Goal: Task Accomplishment & Management: Manage account settings

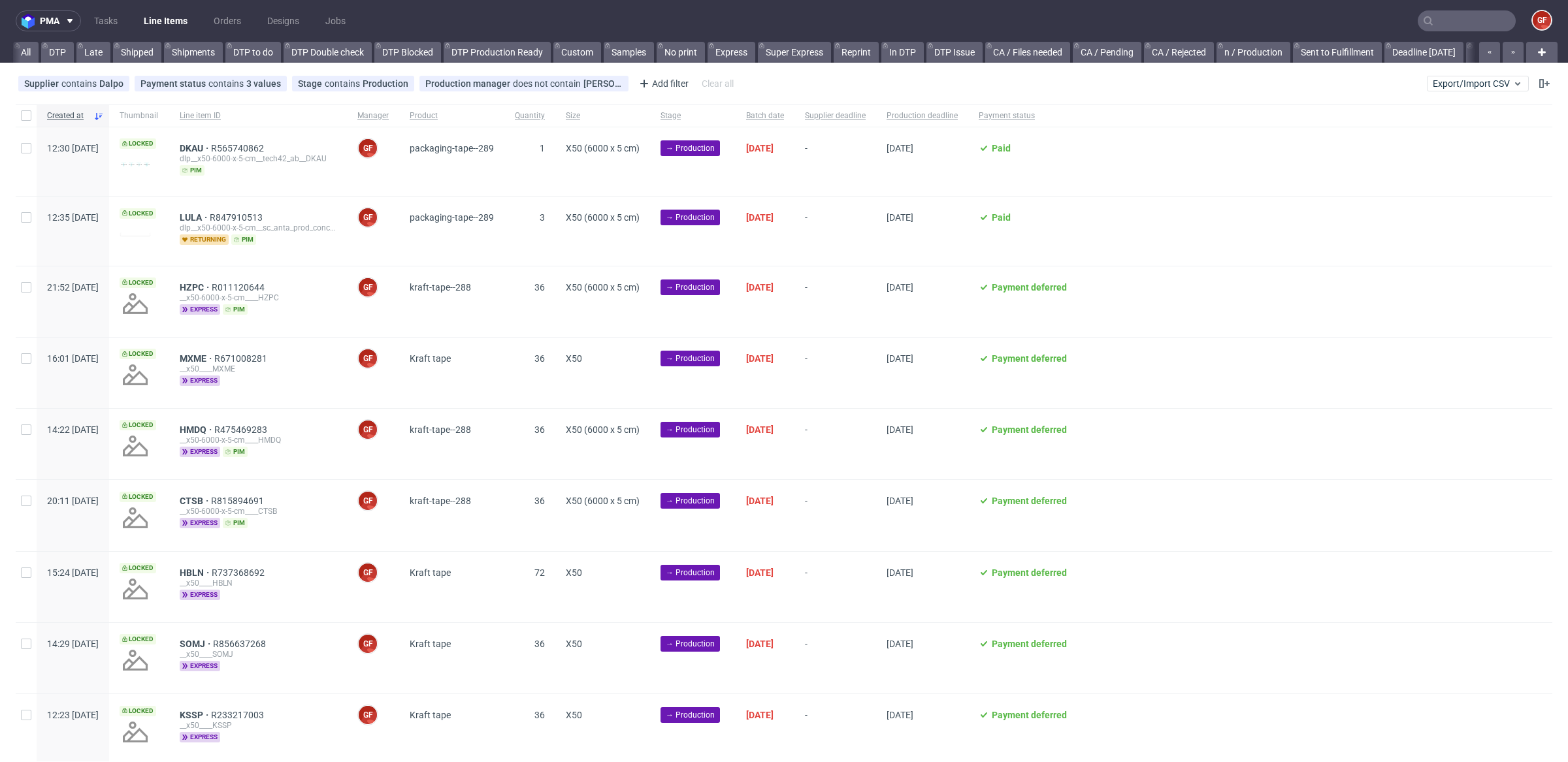
scroll to position [0, 1899]
click at [820, 46] on link "Produkcja TCM (14:00)" at bounding box center [783, 52] width 109 height 21
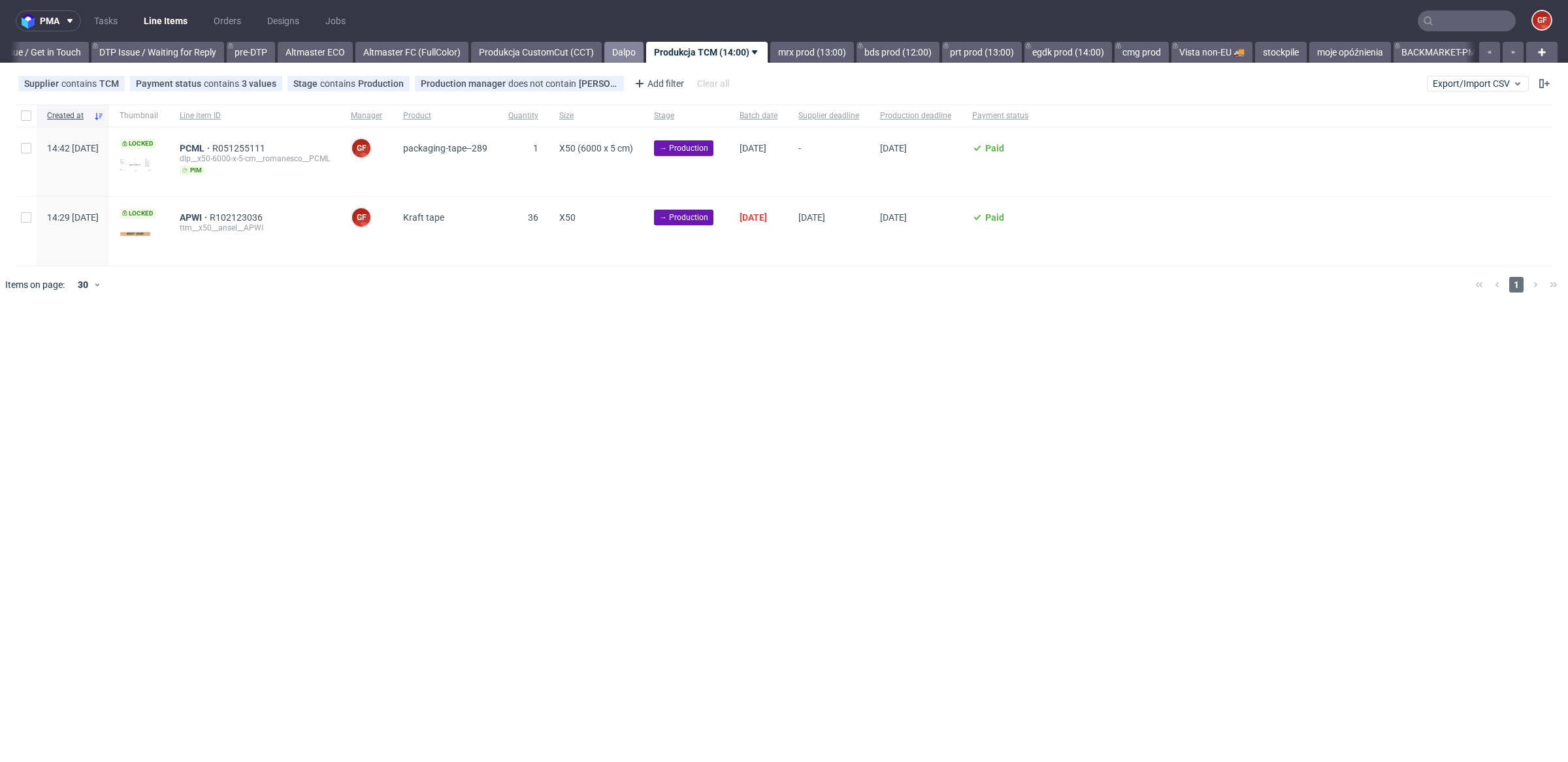
click at [644, 47] on link "Dalpo" at bounding box center [624, 52] width 39 height 21
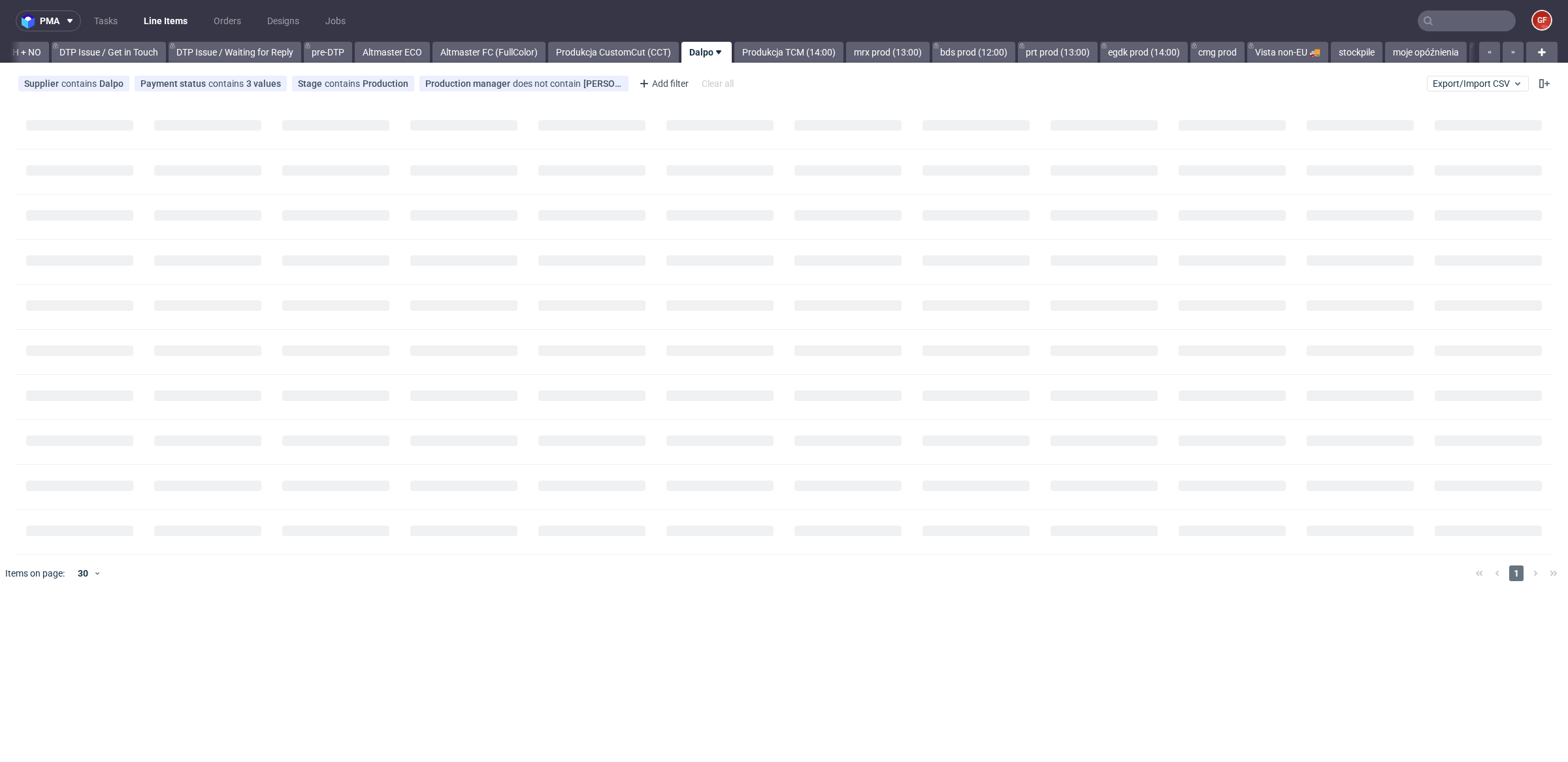
scroll to position [0, 1899]
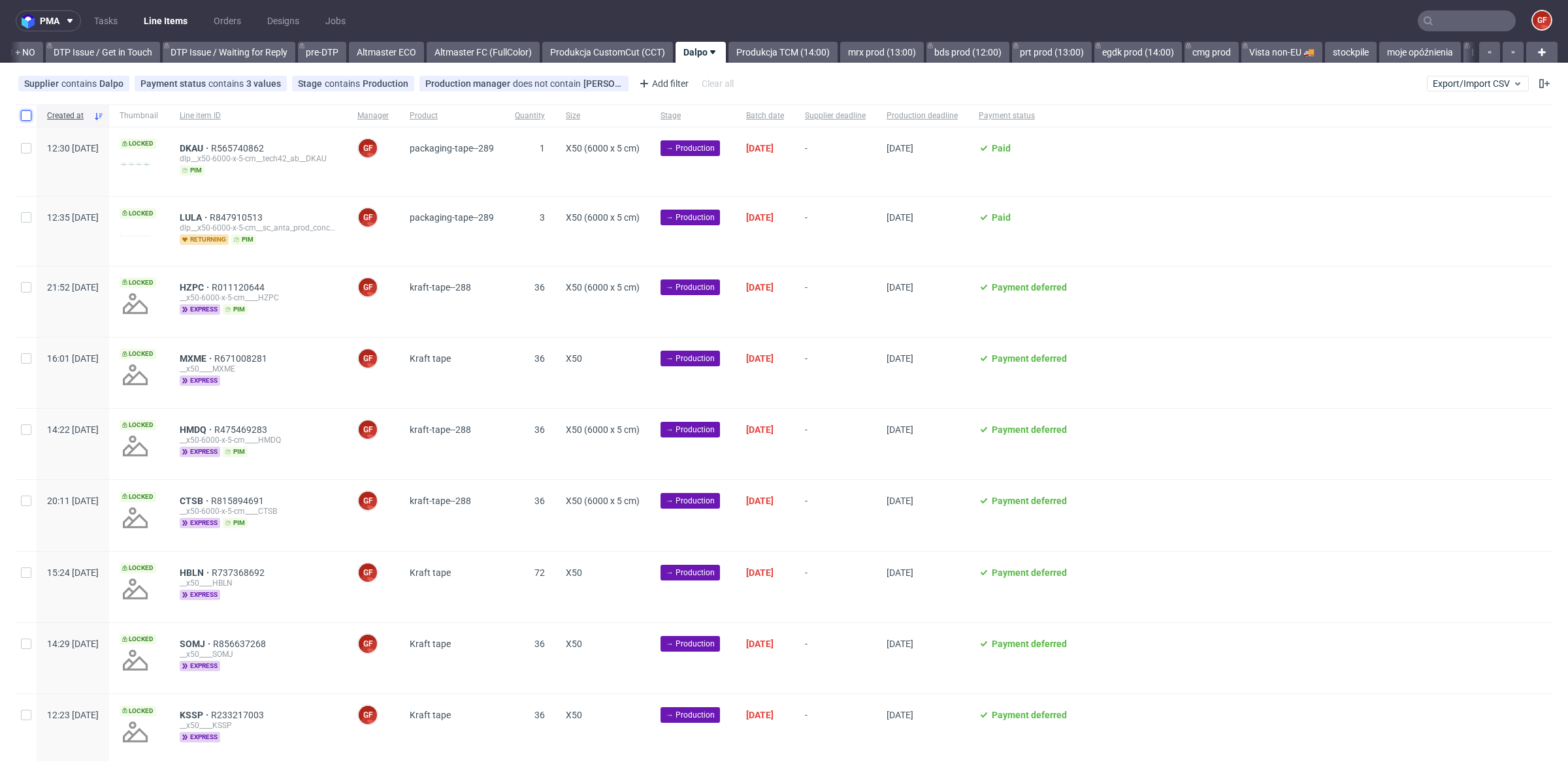
click at [30, 110] on input "checkbox" at bounding box center [26, 115] width 10 height 10
checkbox input "true"
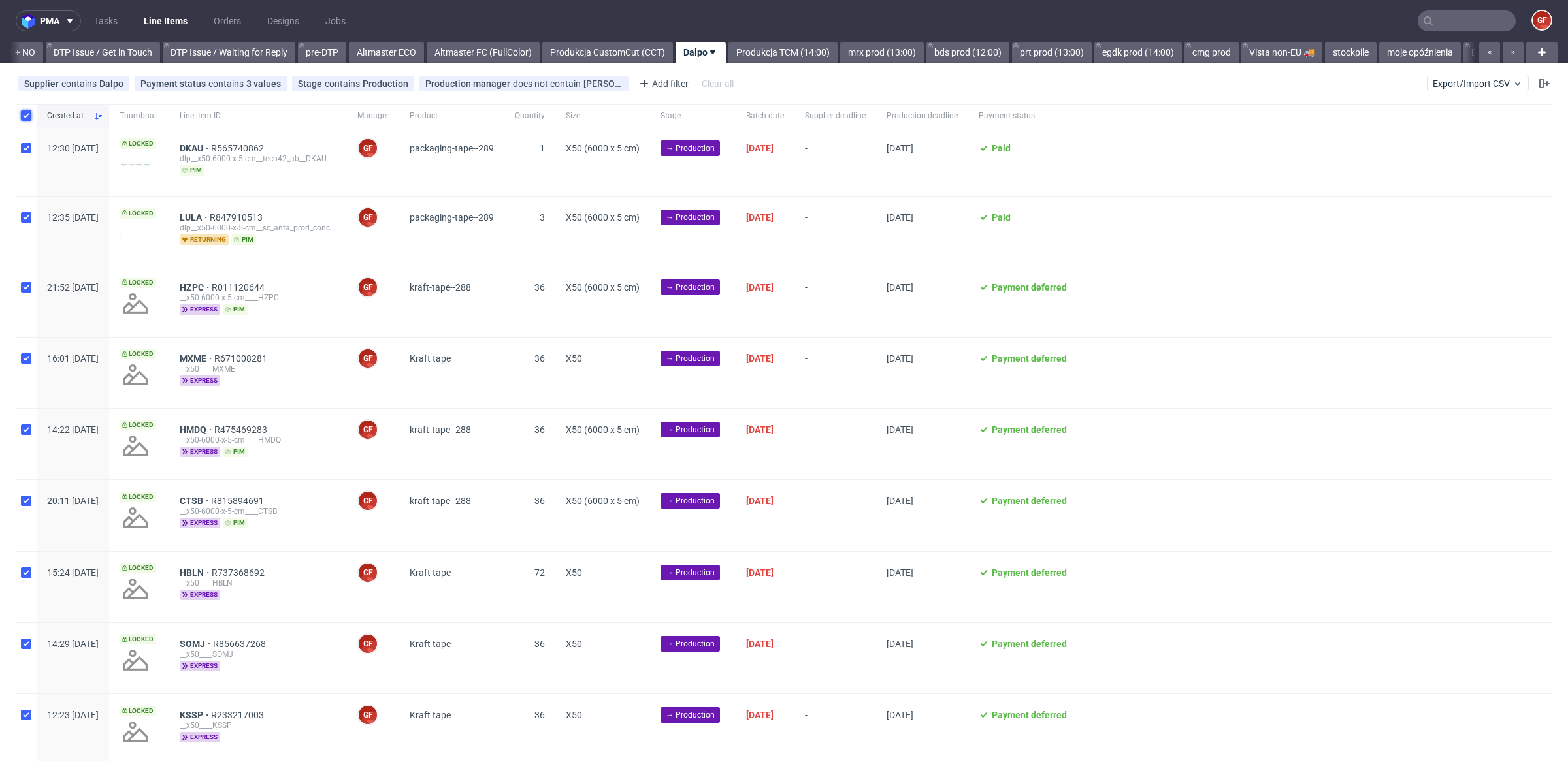
checkbox input "true"
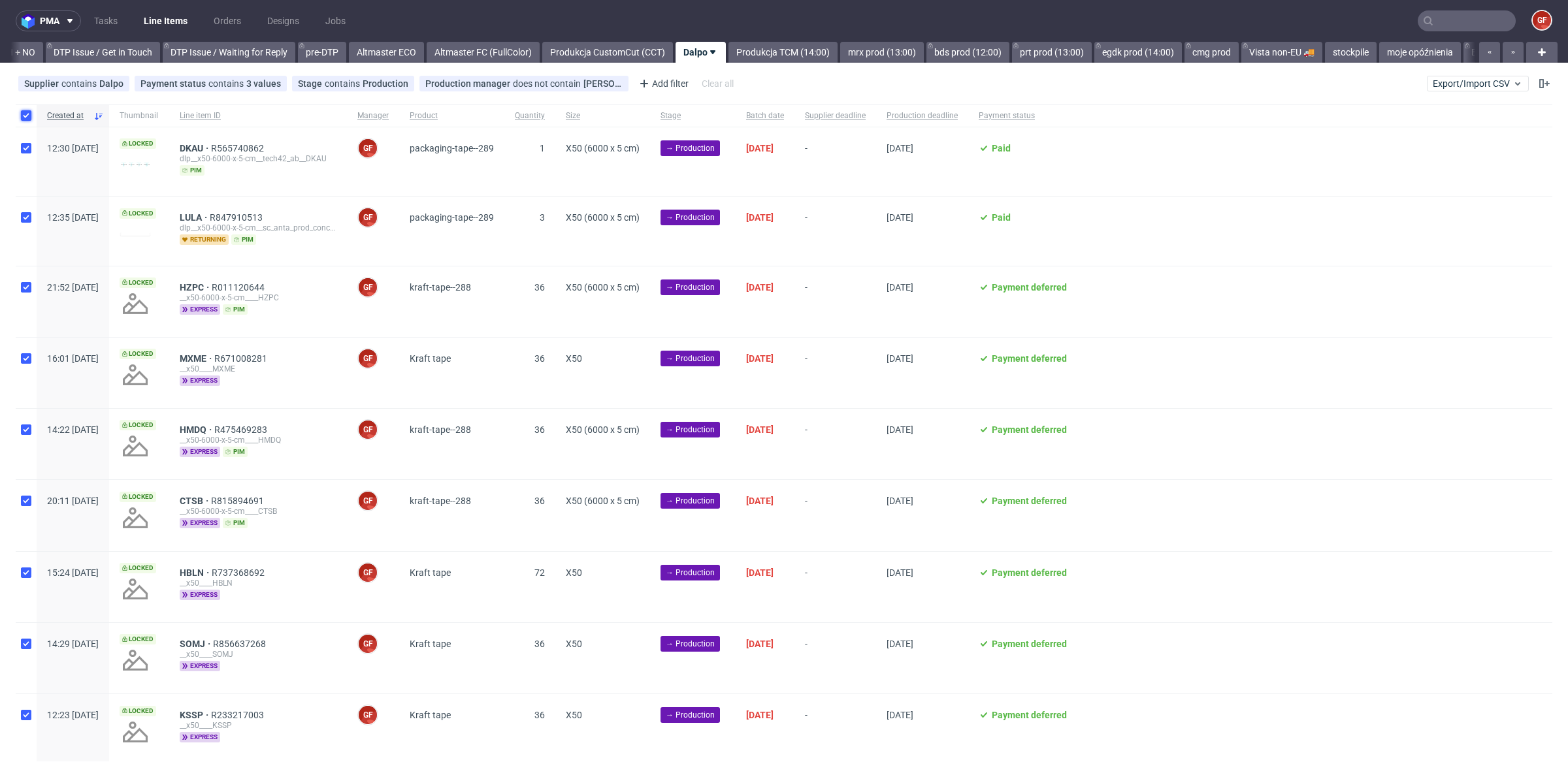
checkbox input "true"
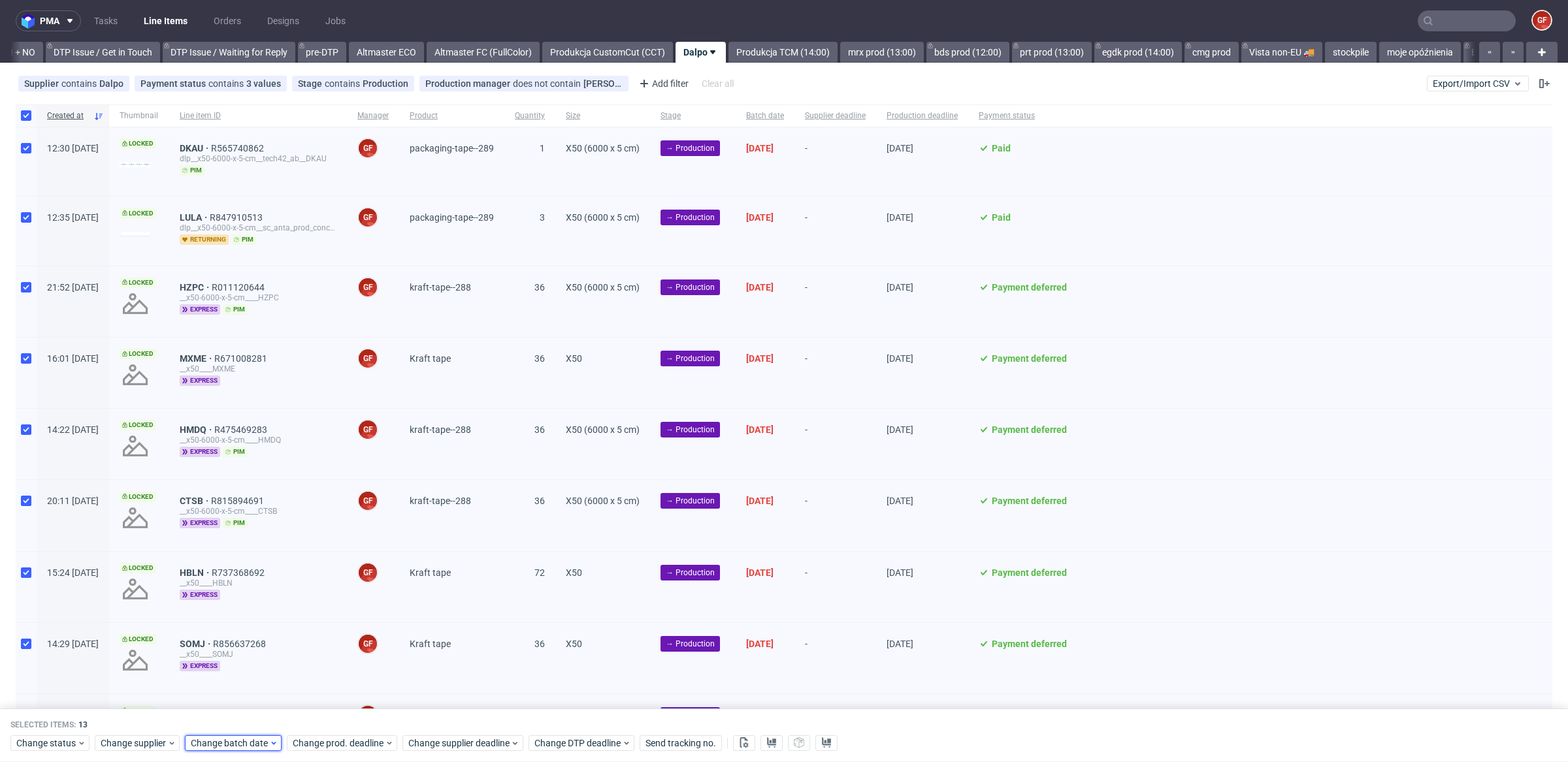
click at [244, 737] on span "Change batch date" at bounding box center [230, 743] width 79 height 13
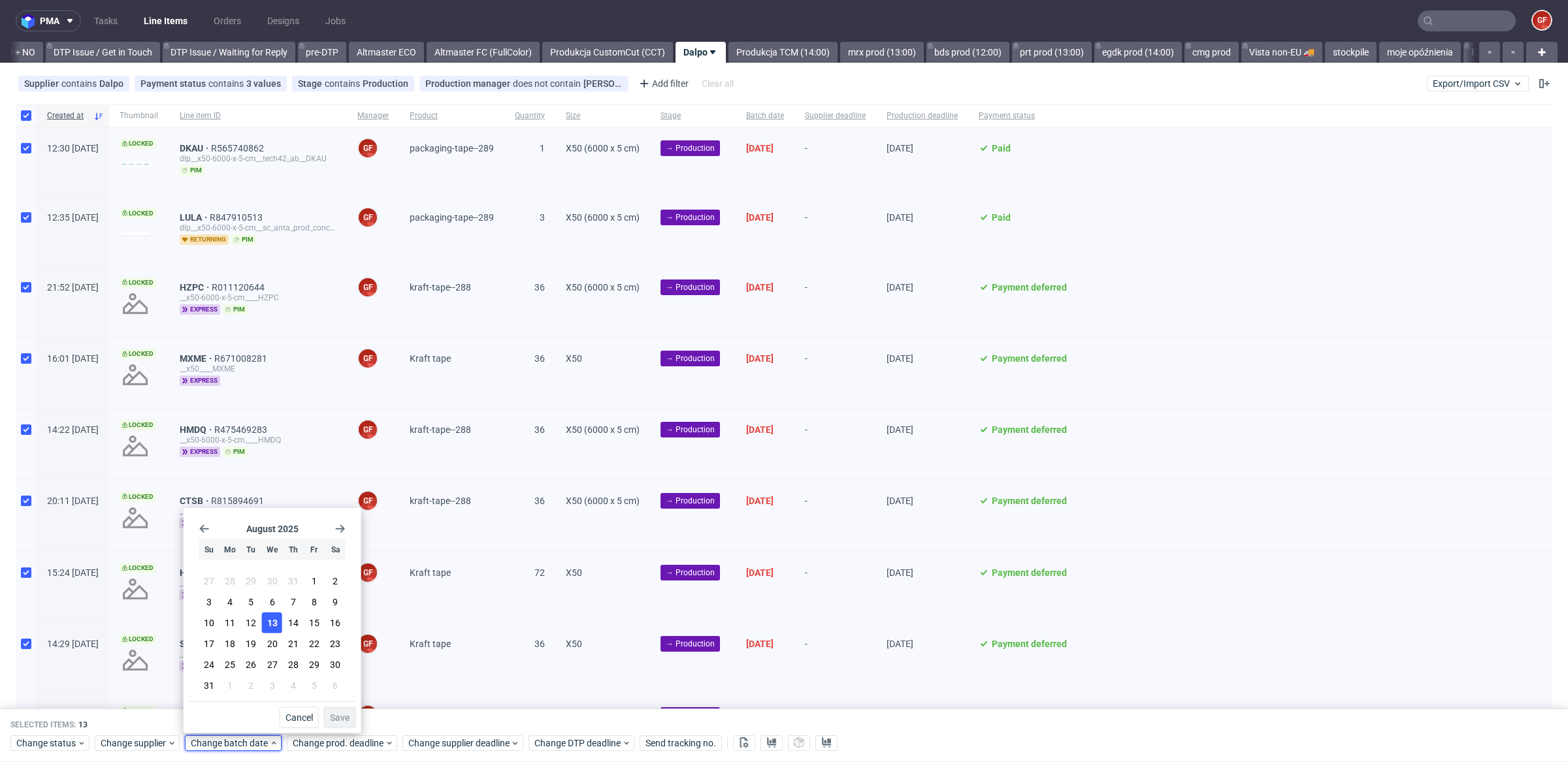
click at [278, 623] on button "13" at bounding box center [272, 623] width 20 height 21
click at [346, 719] on span "Save" at bounding box center [339, 717] width 20 height 9
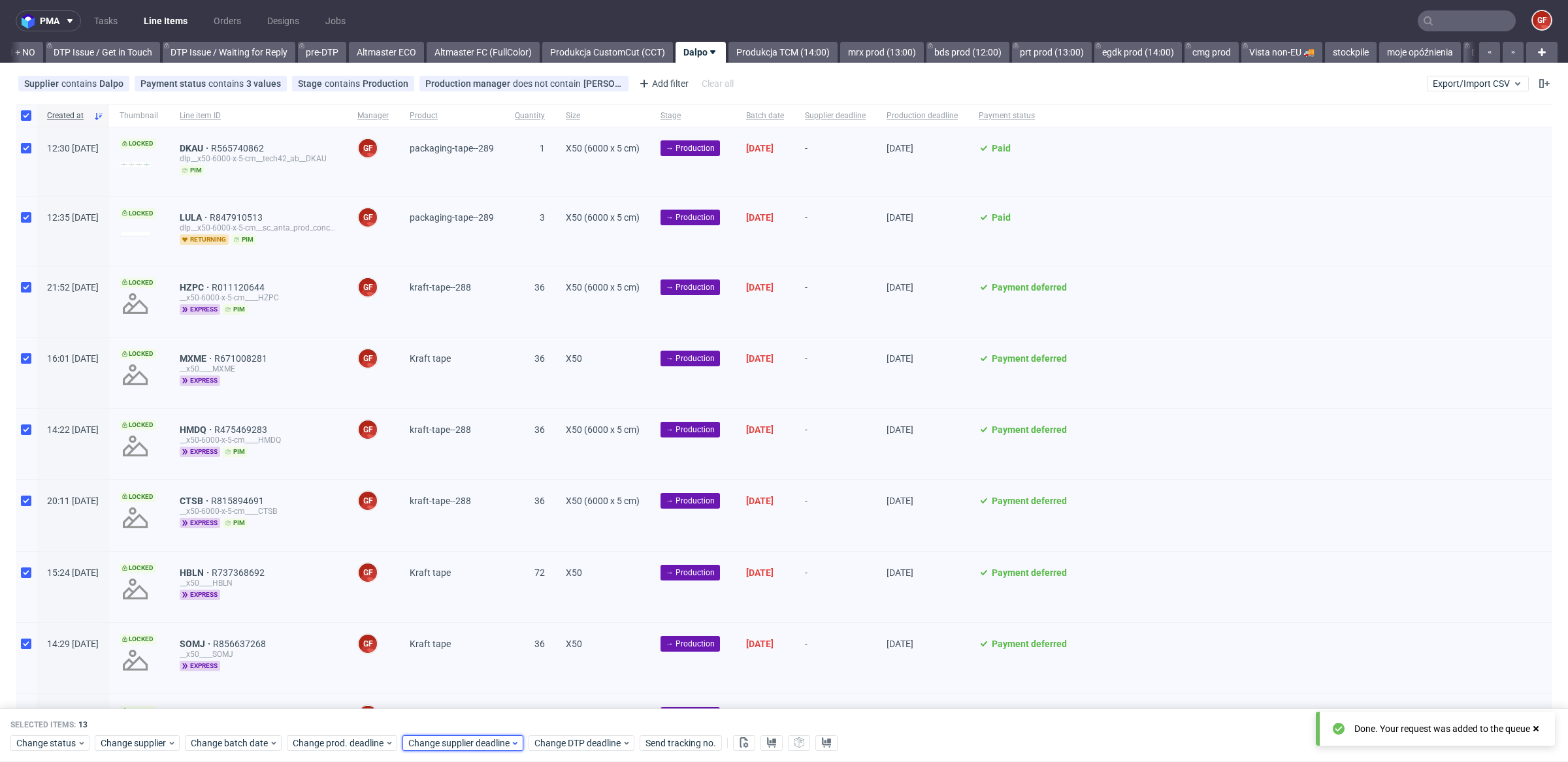
click at [464, 750] on span "Change supplier deadline" at bounding box center [459, 743] width 102 height 13
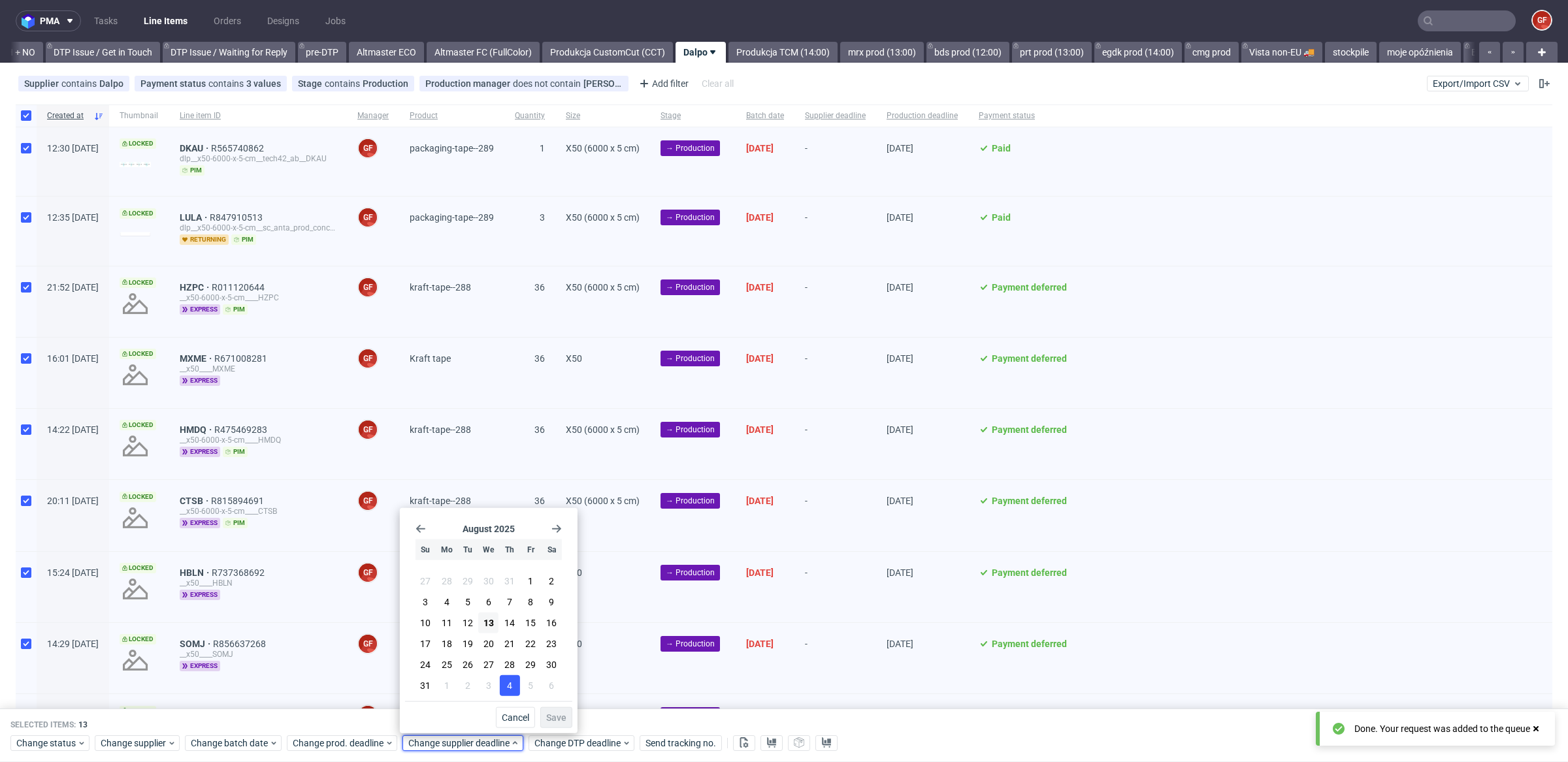
click at [504, 683] on button "4" at bounding box center [509, 685] width 20 height 21
drag, startPoint x: 549, startPoint y: 712, endPoint x: 533, endPoint y: 714, distance: 16.1
click at [549, 713] on span "Save" at bounding box center [556, 717] width 20 height 9
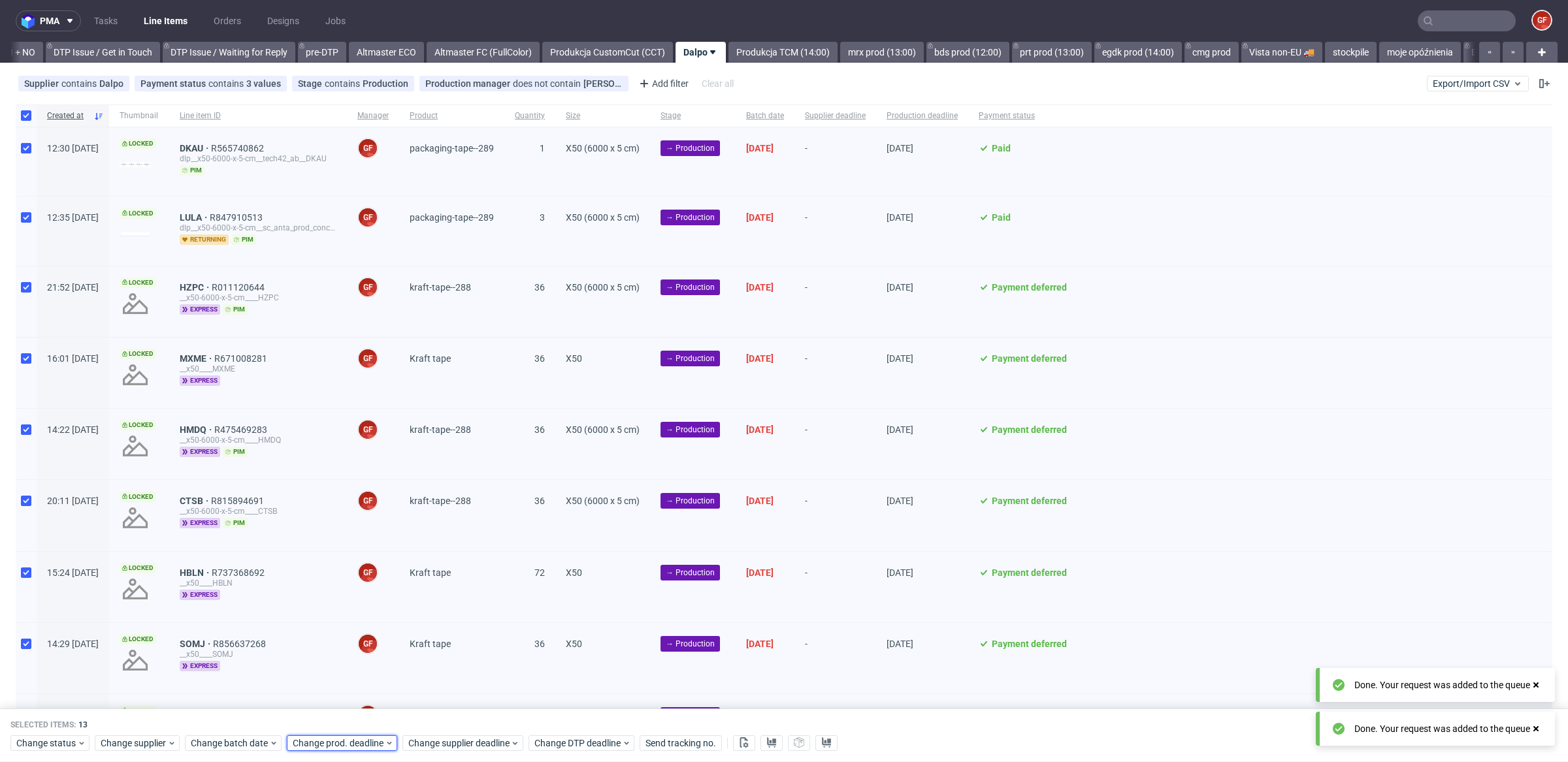
click at [376, 742] on span "Change prod. deadline" at bounding box center [339, 743] width 92 height 13
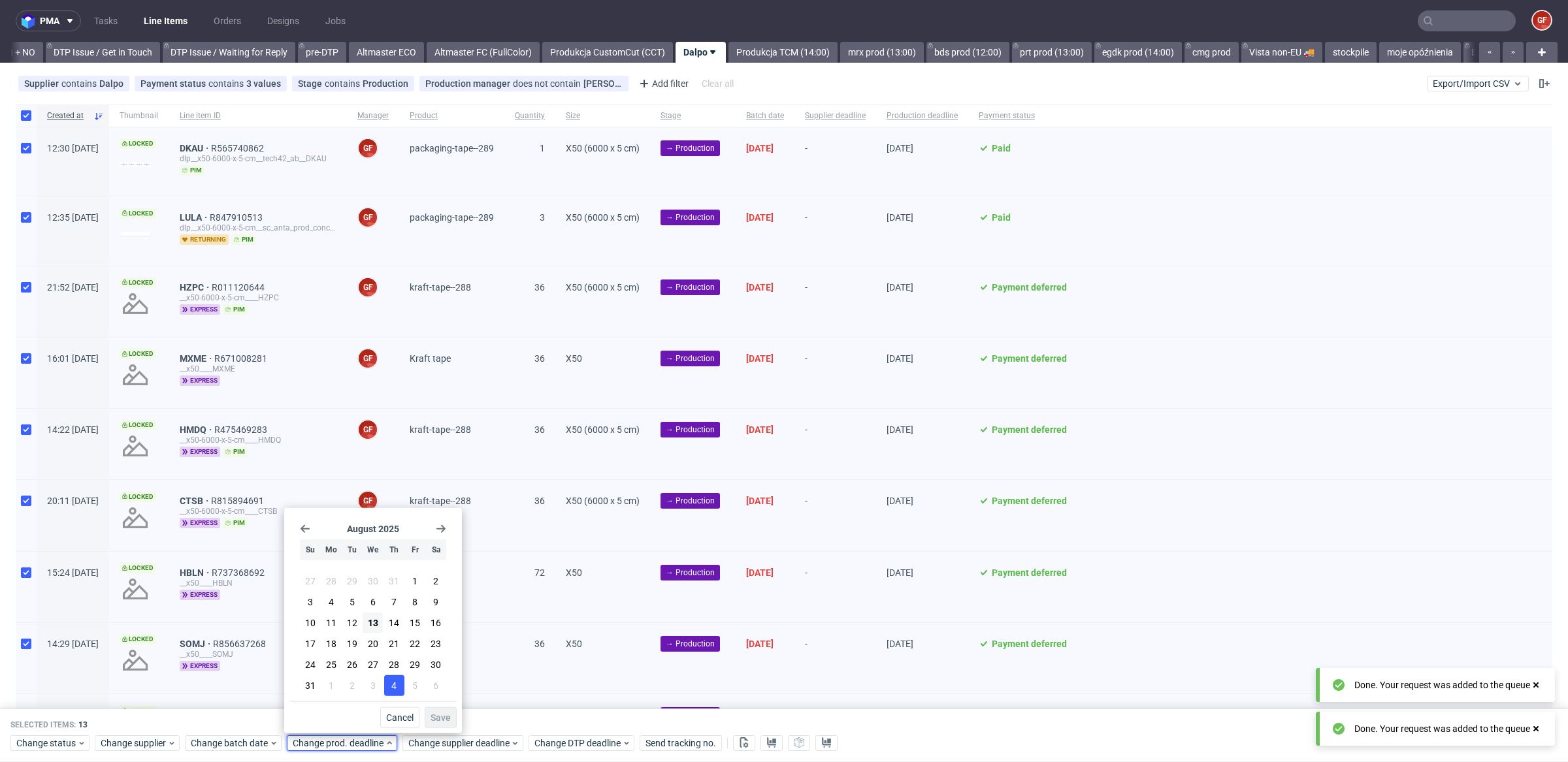
click at [389, 687] on button "4" at bounding box center [394, 685] width 20 height 21
click at [440, 716] on span "Save" at bounding box center [440, 717] width 20 height 9
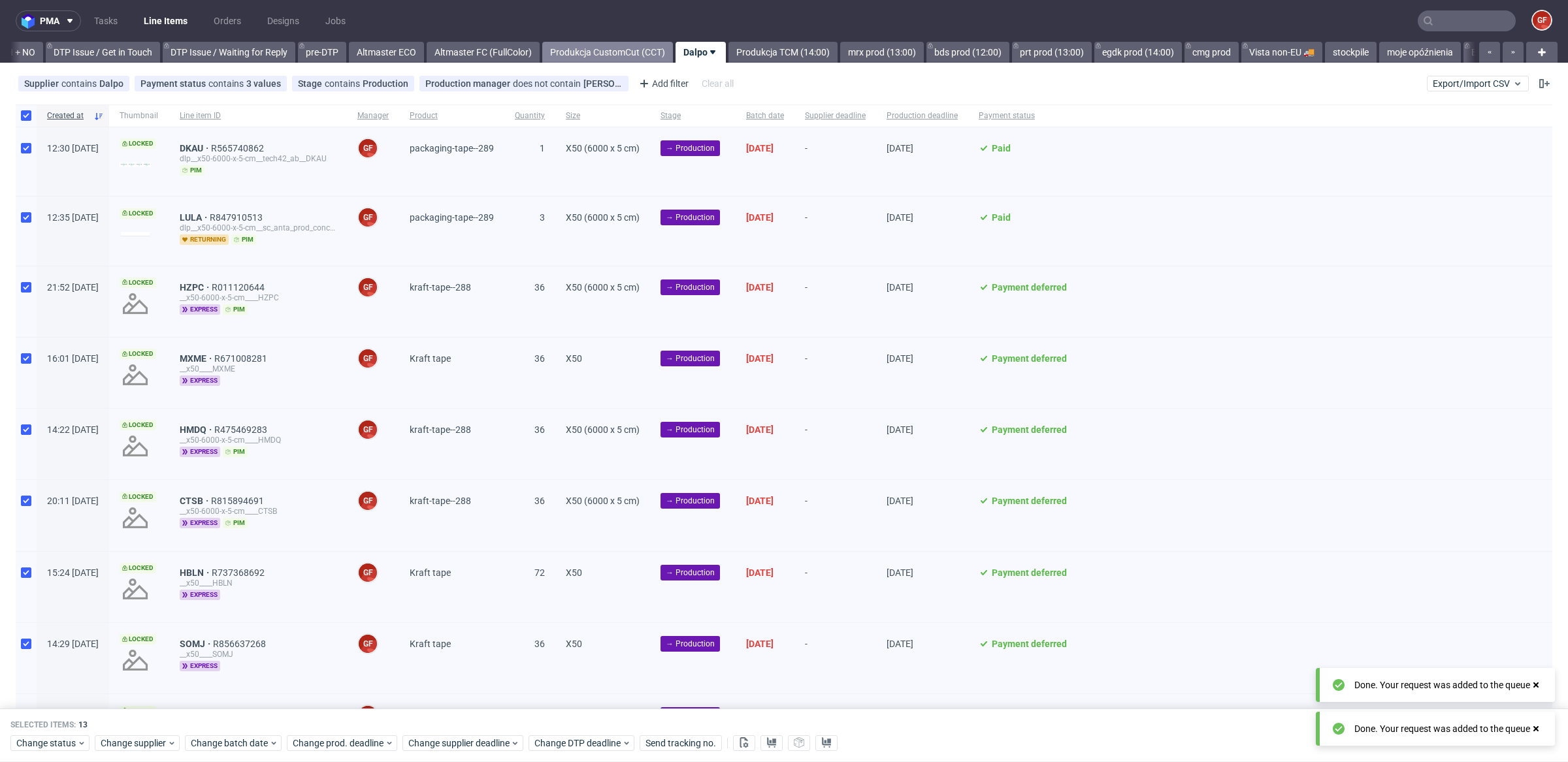
click at [666, 52] on link "Produkcja CustomCut (CCT)" at bounding box center [607, 52] width 130 height 21
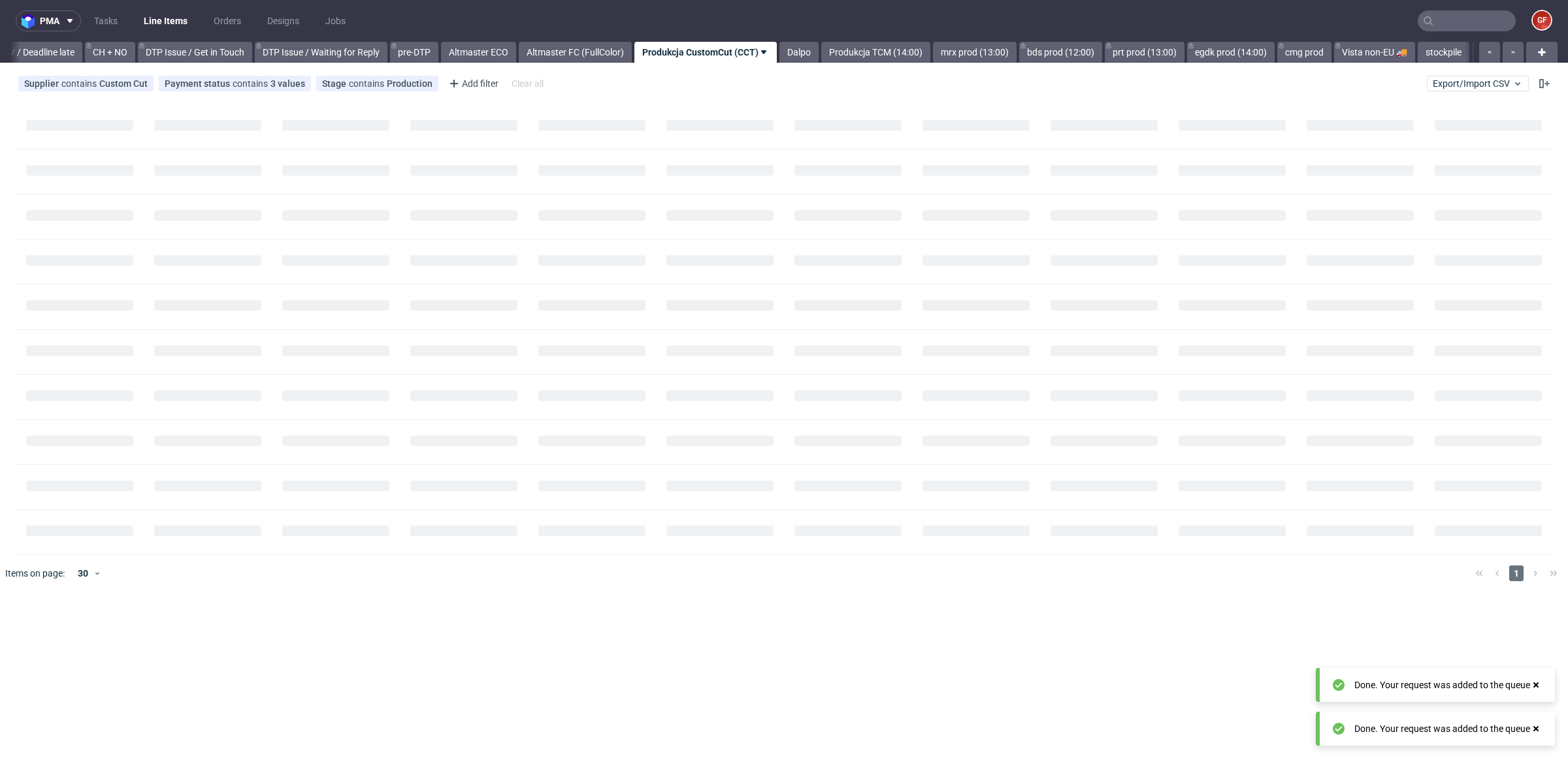
scroll to position [0, 1806]
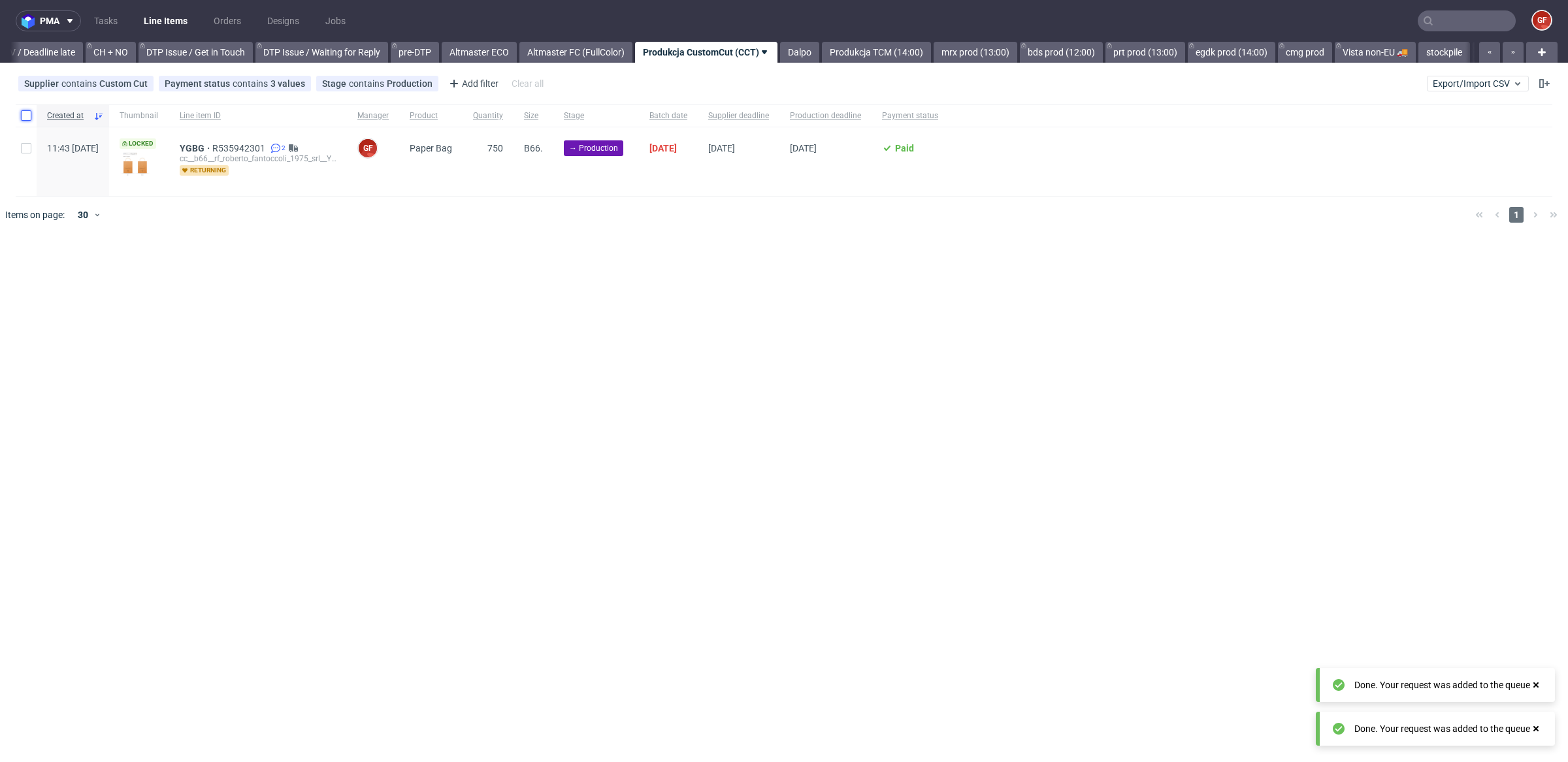
click at [27, 110] on input "checkbox" at bounding box center [26, 115] width 10 height 10
checkbox input "true"
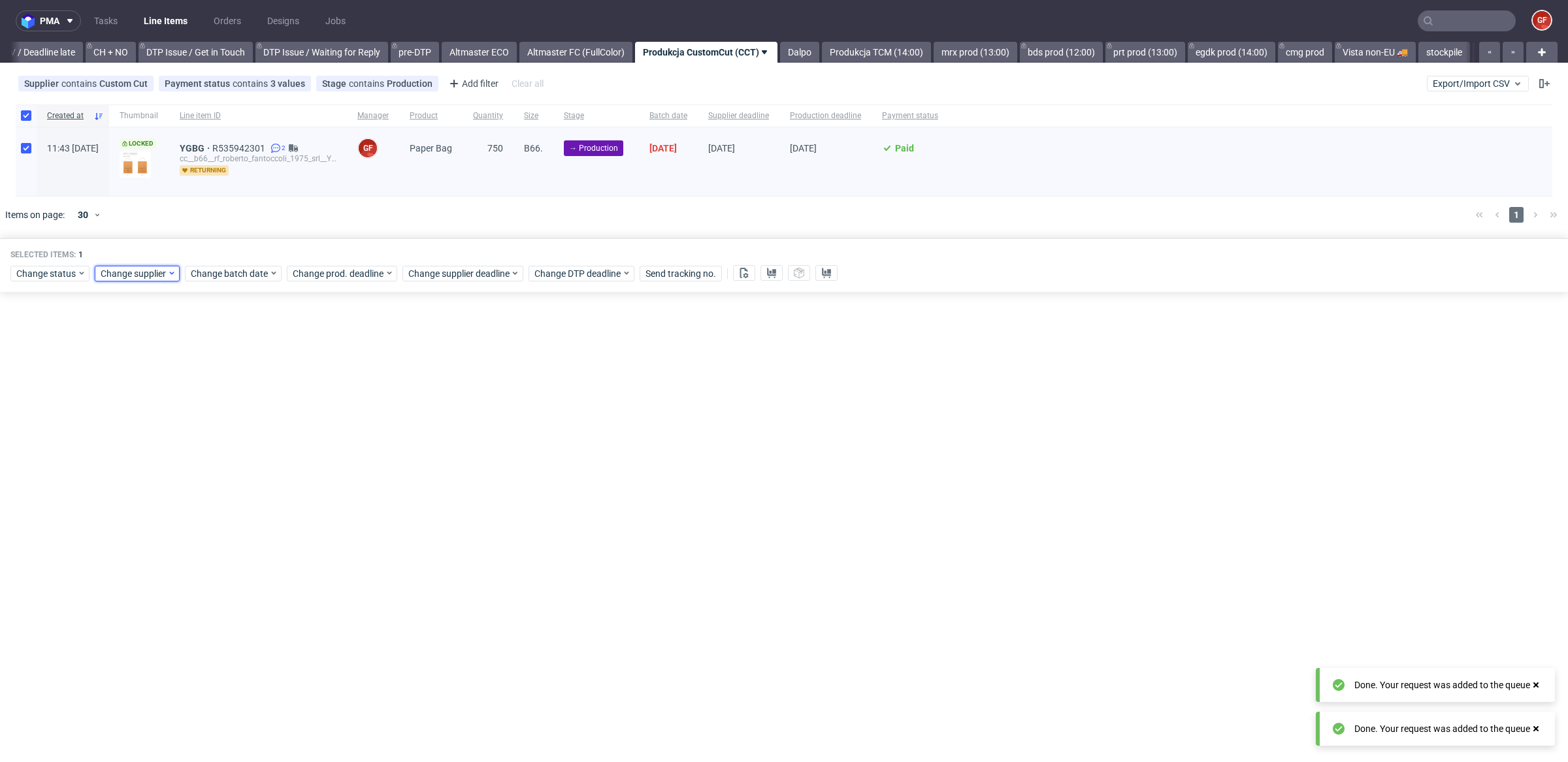
click at [153, 274] on span "Change supplier" at bounding box center [134, 273] width 67 height 13
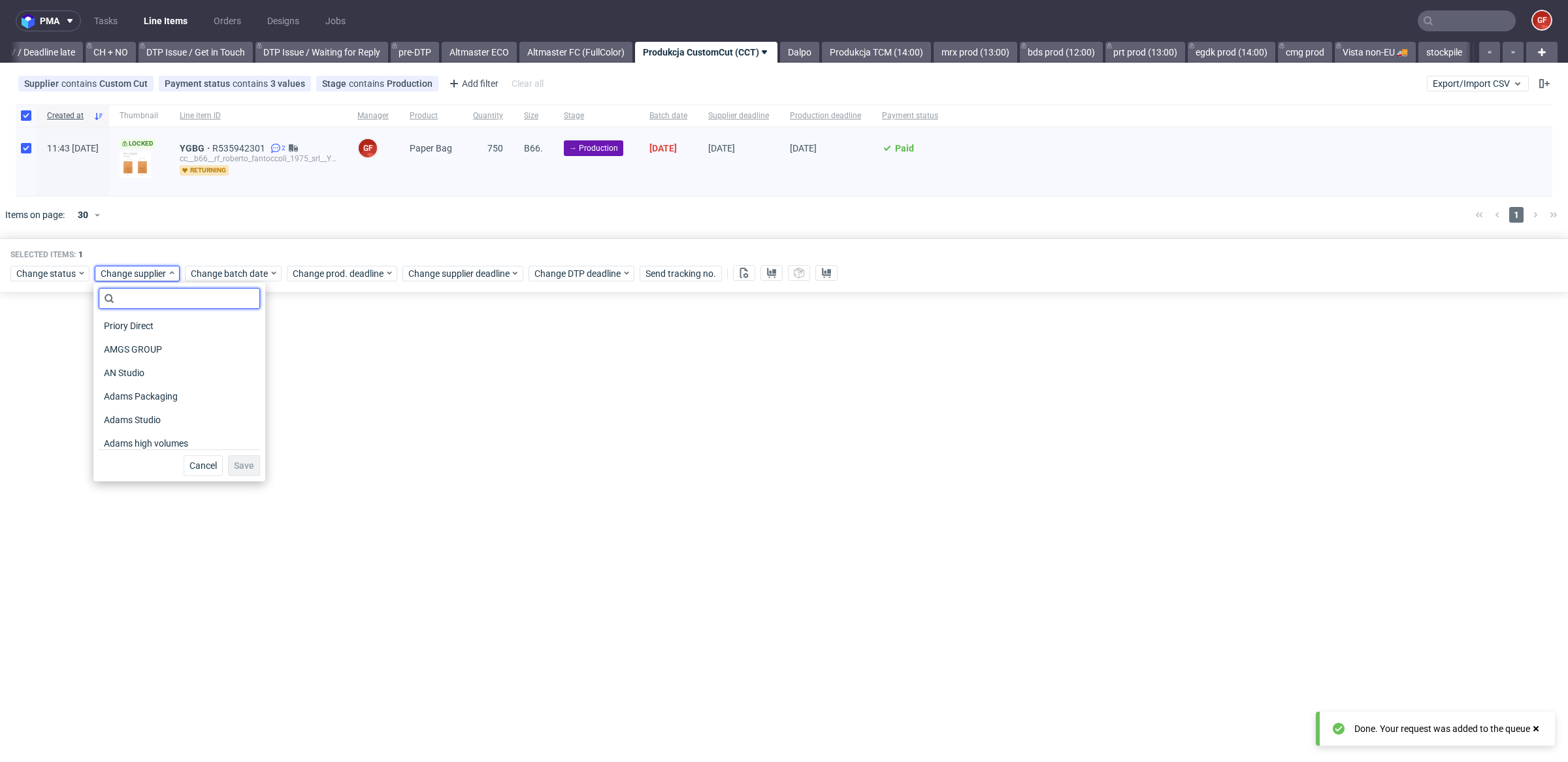
click at [157, 297] on input "text" at bounding box center [179, 299] width 161 height 21
type input "bds"
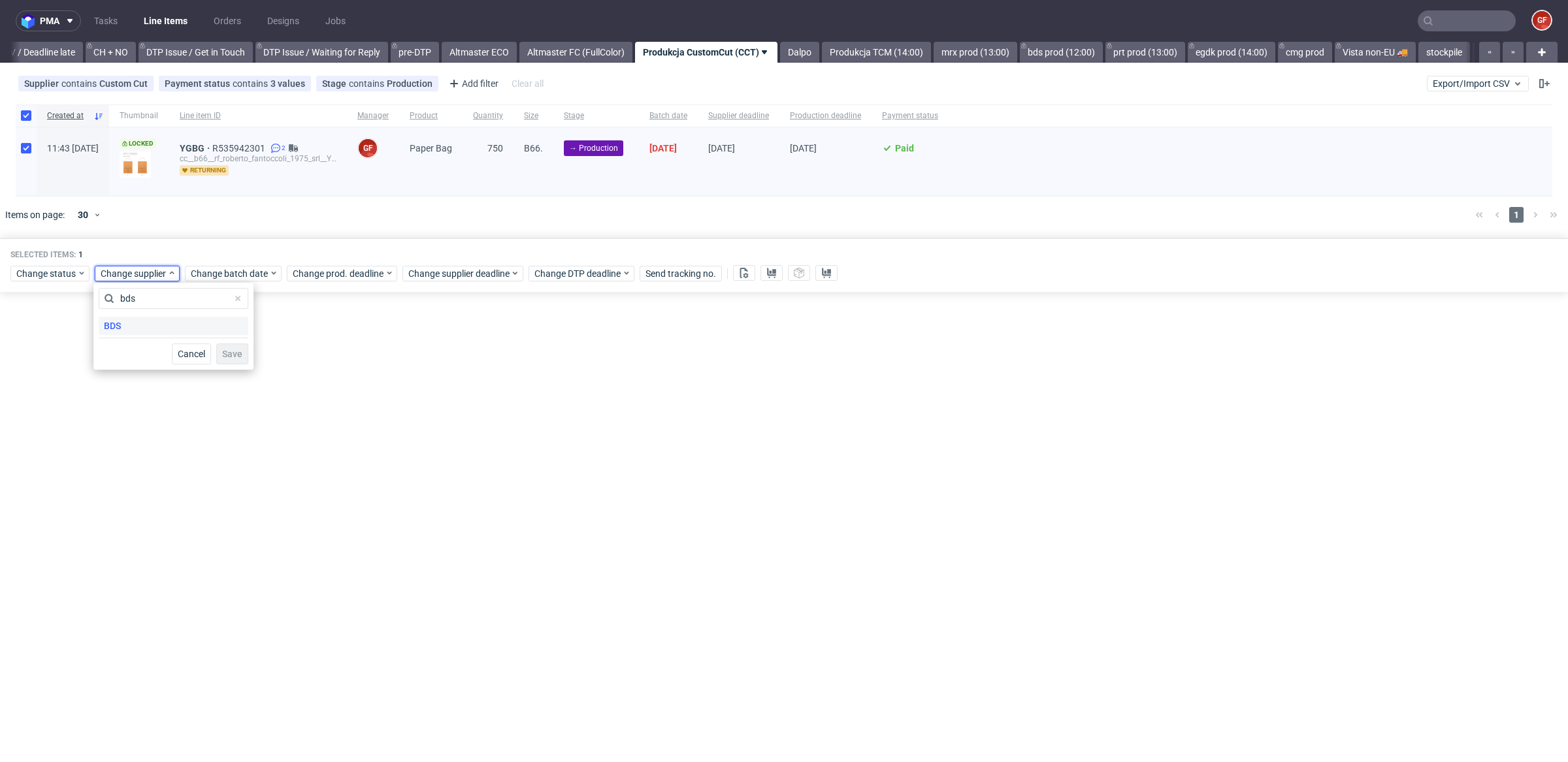
click at [161, 326] on div "BDS" at bounding box center [173, 325] width 150 height 19
click at [228, 351] on span "Save" at bounding box center [232, 354] width 20 height 9
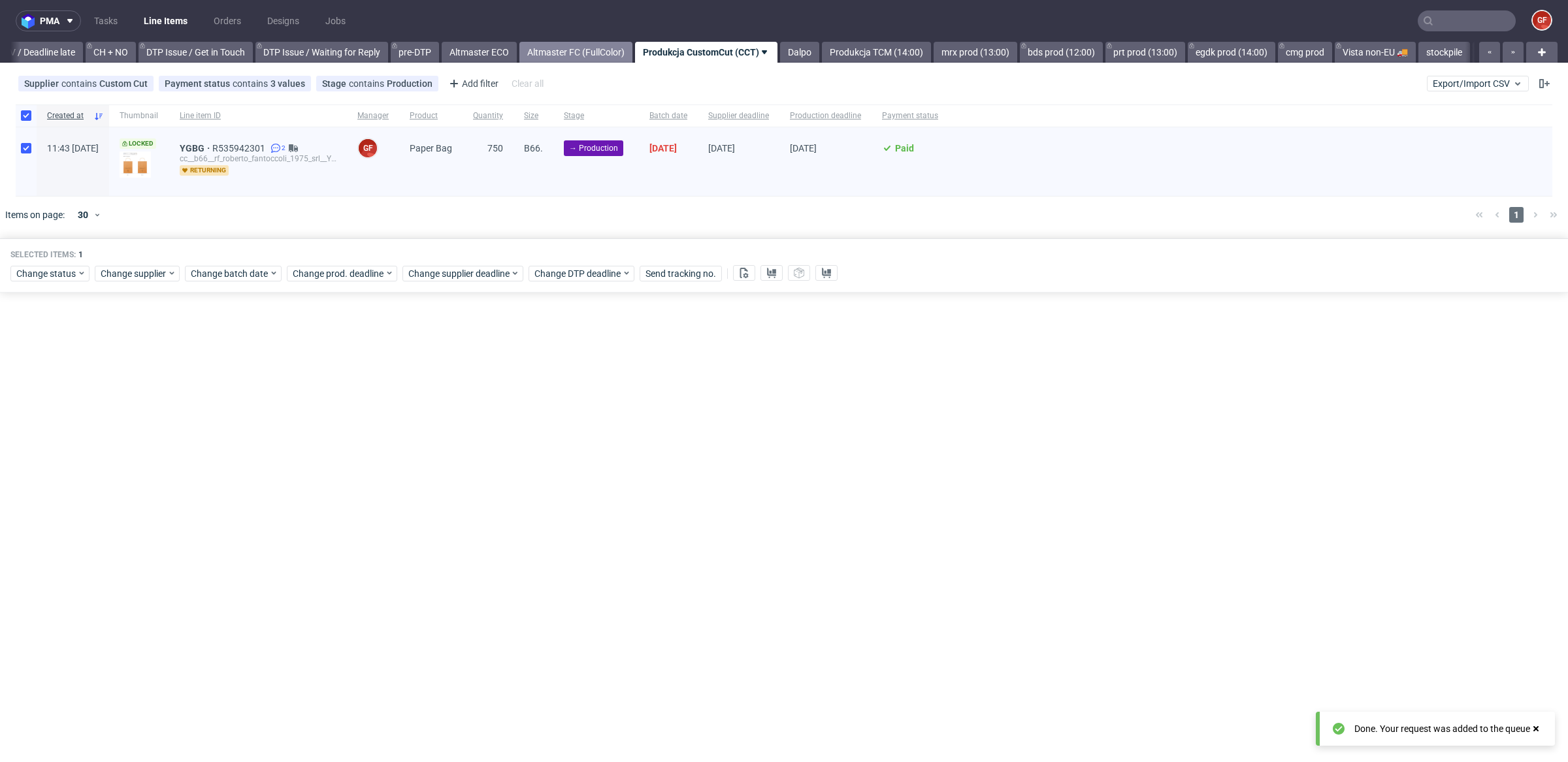
click at [598, 49] on link "Altmaster FC (FullColor)" at bounding box center [576, 52] width 113 height 21
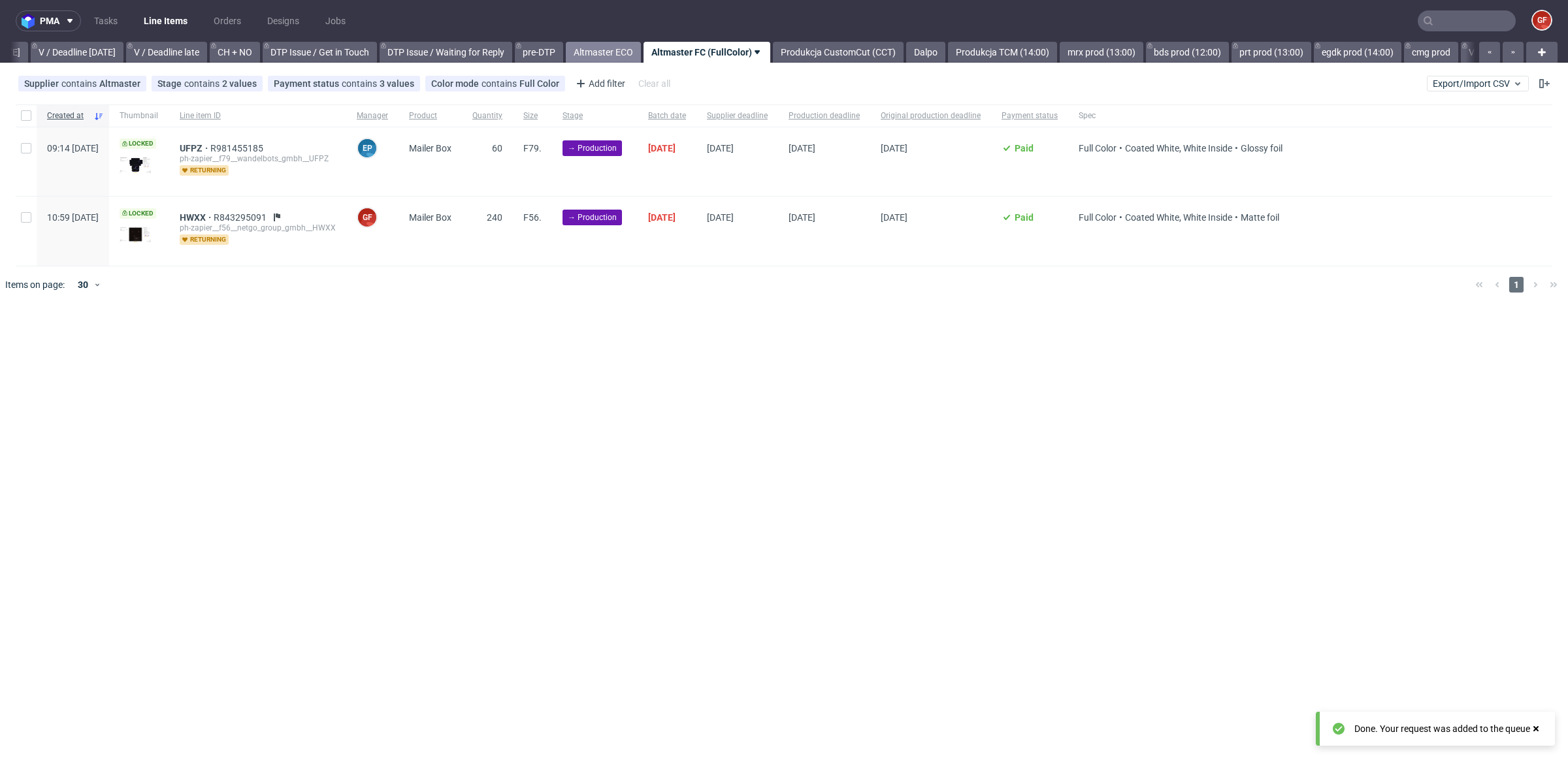
click at [641, 50] on link "Altmaster ECO" at bounding box center [603, 52] width 75 height 21
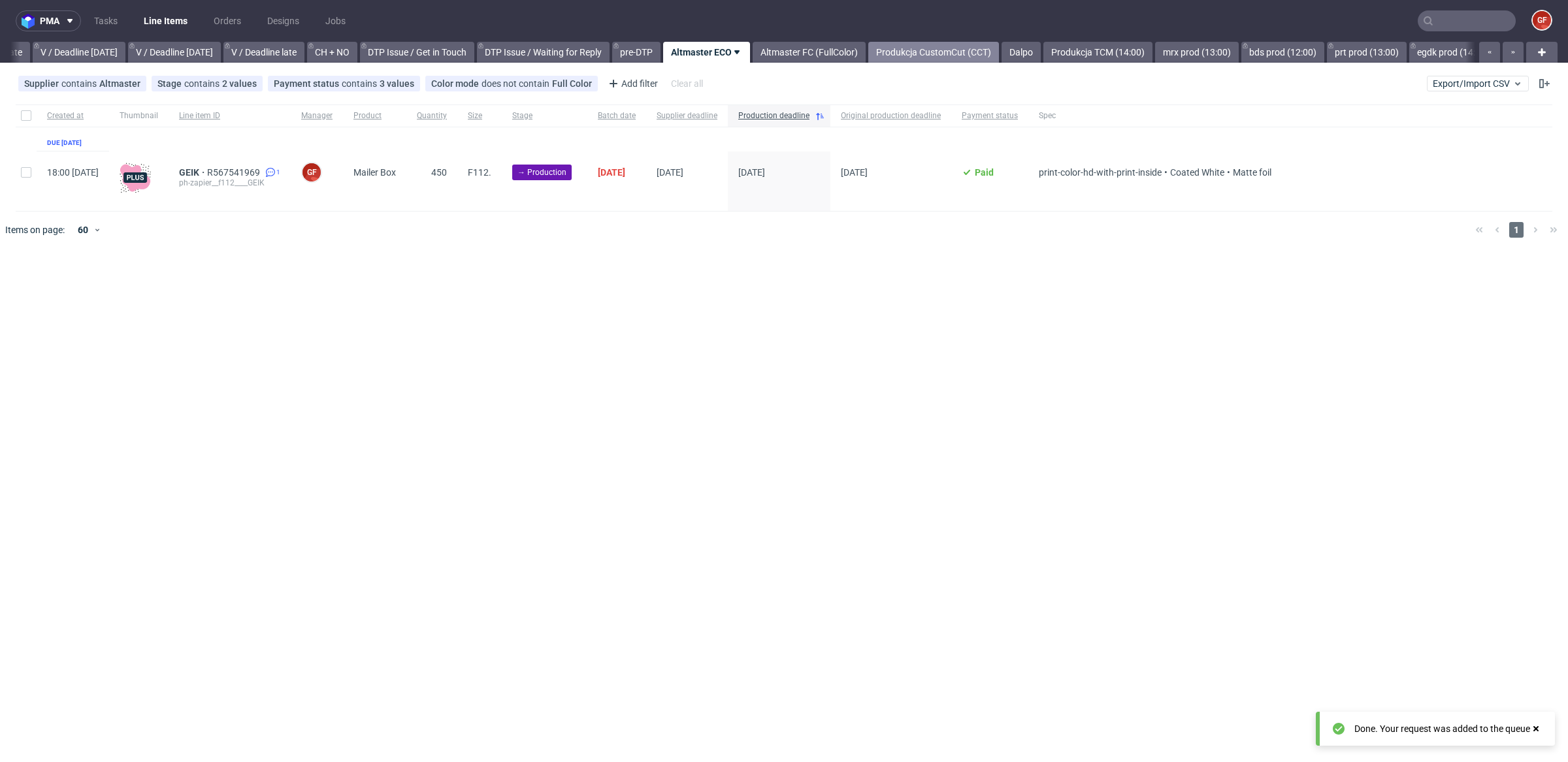
scroll to position [0, 1584]
click at [959, 50] on link "Produkcja CustomCut (CCT)" at bounding box center [934, 52] width 130 height 21
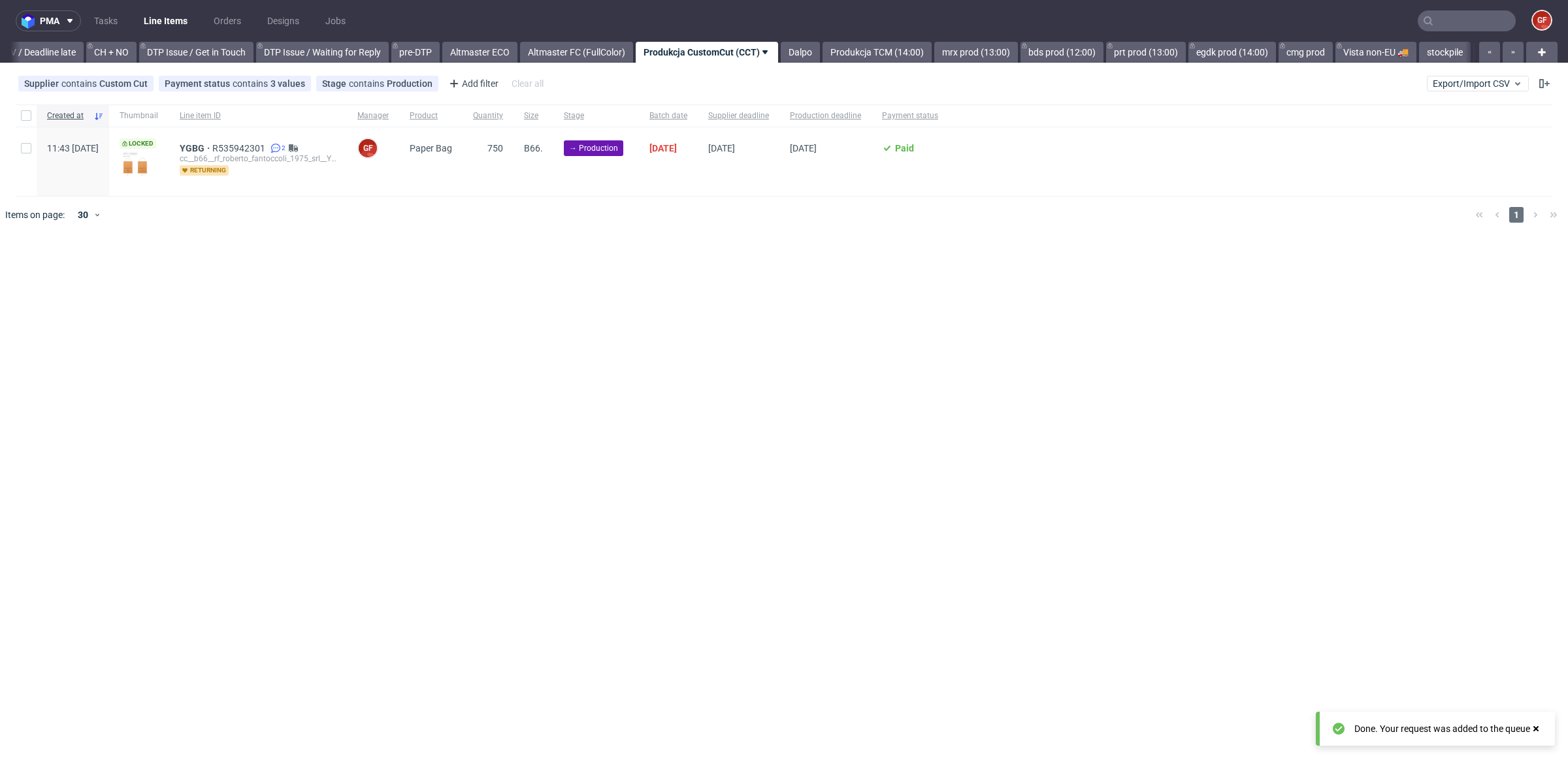
scroll to position [0, 1806]
click at [820, 55] on link "Dalpo" at bounding box center [800, 52] width 39 height 21
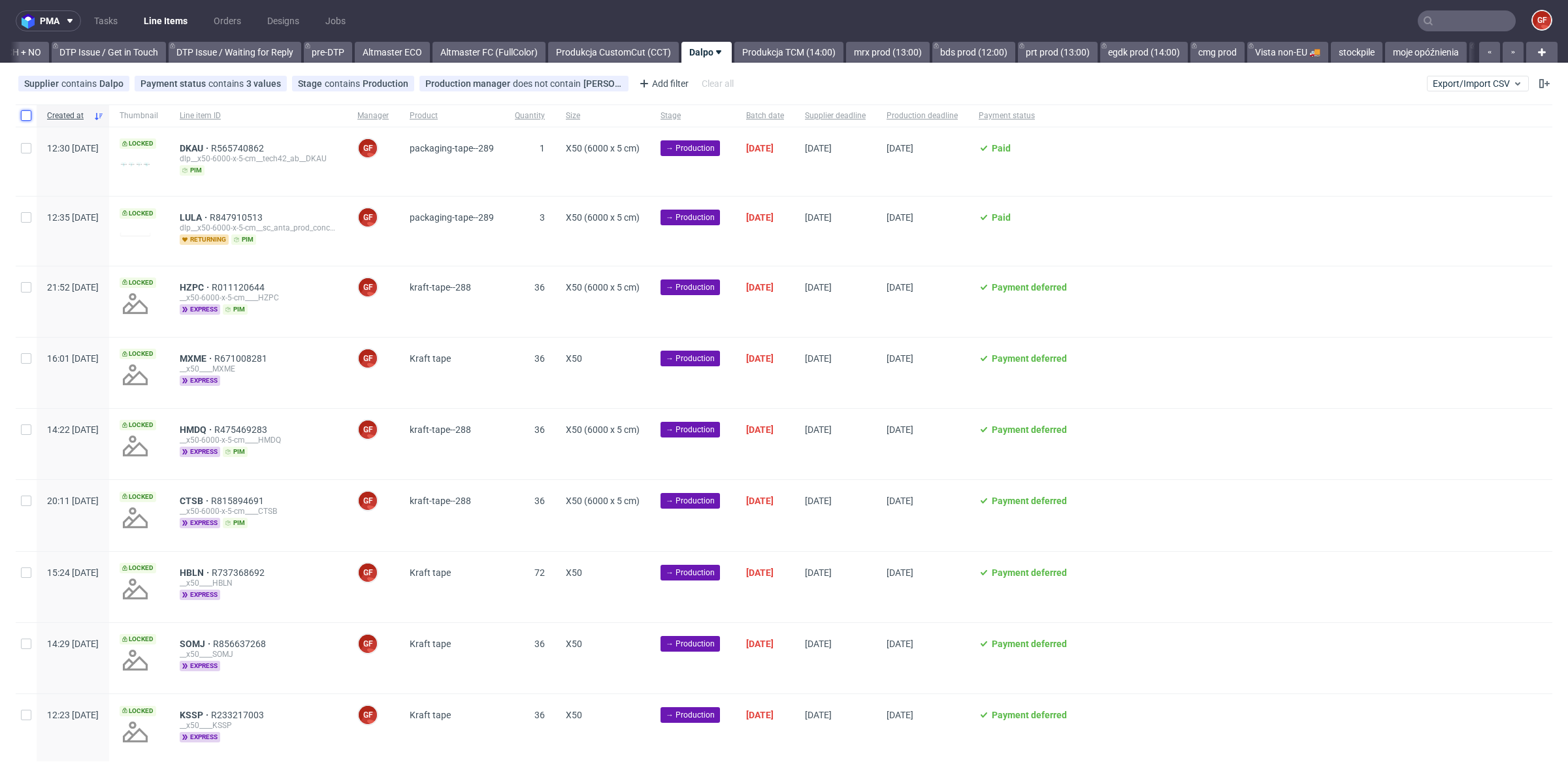
click at [28, 118] on input "checkbox" at bounding box center [26, 115] width 10 height 10
checkbox input "true"
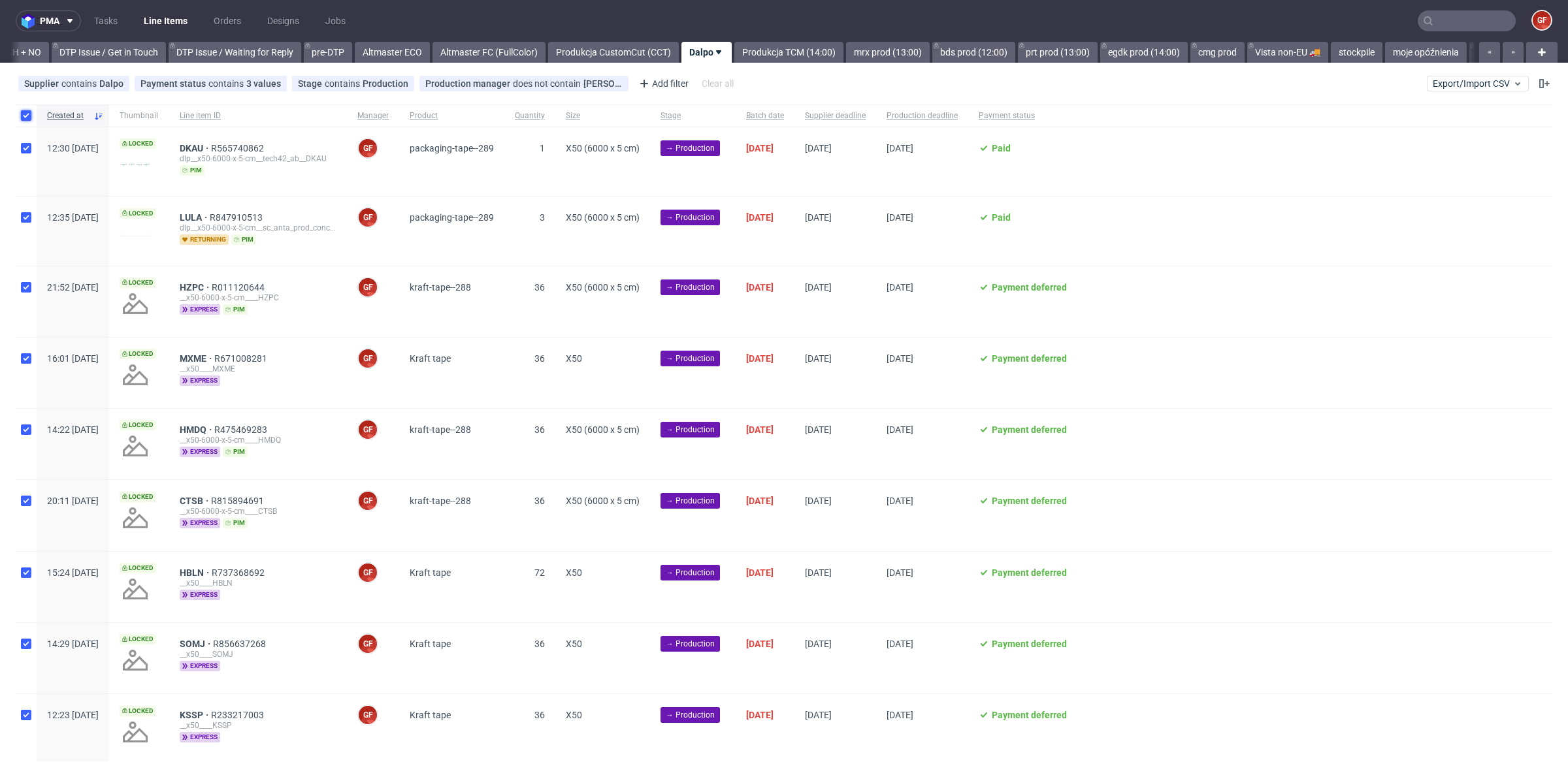
checkbox input "true"
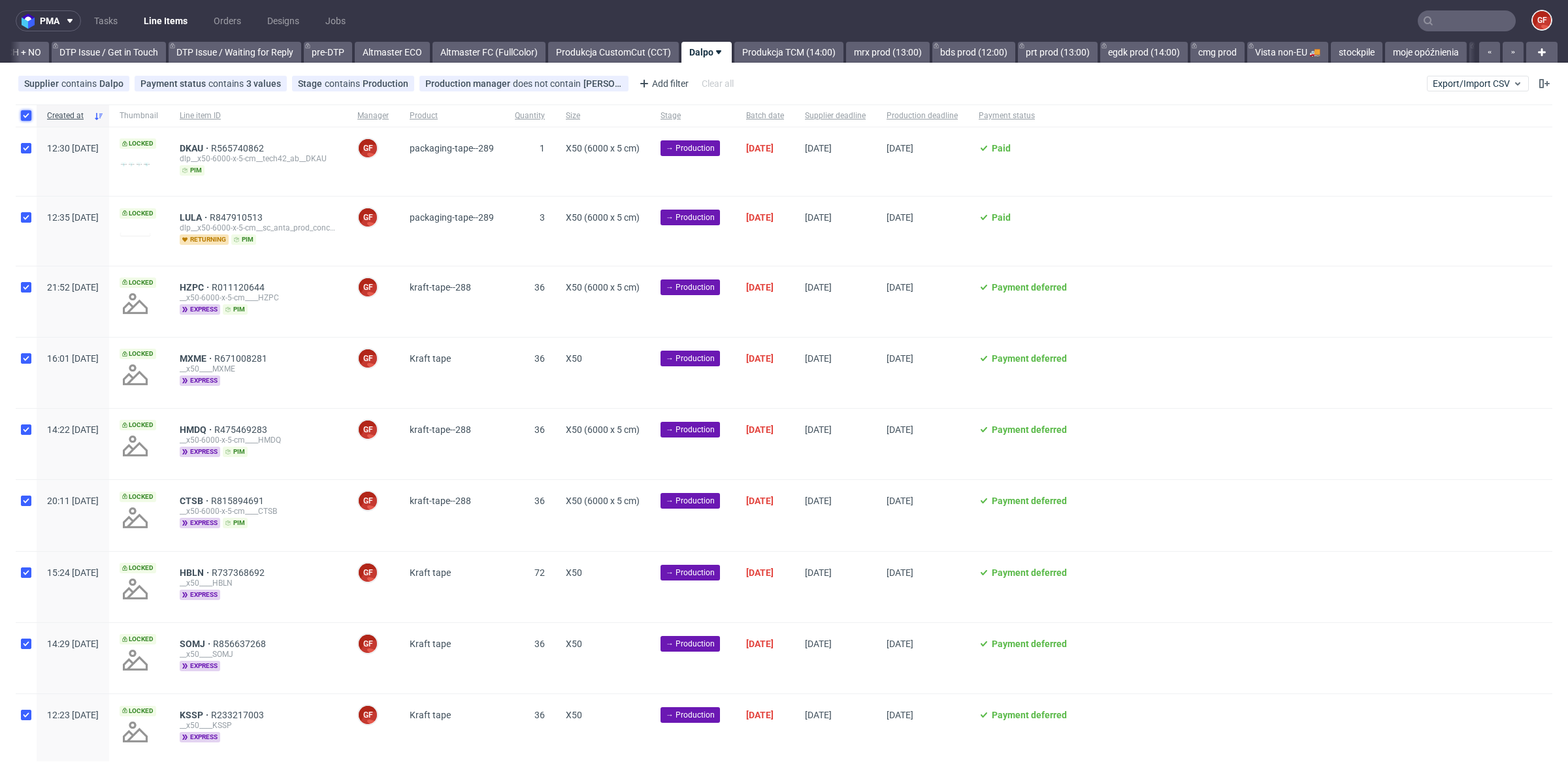
checkbox input "true"
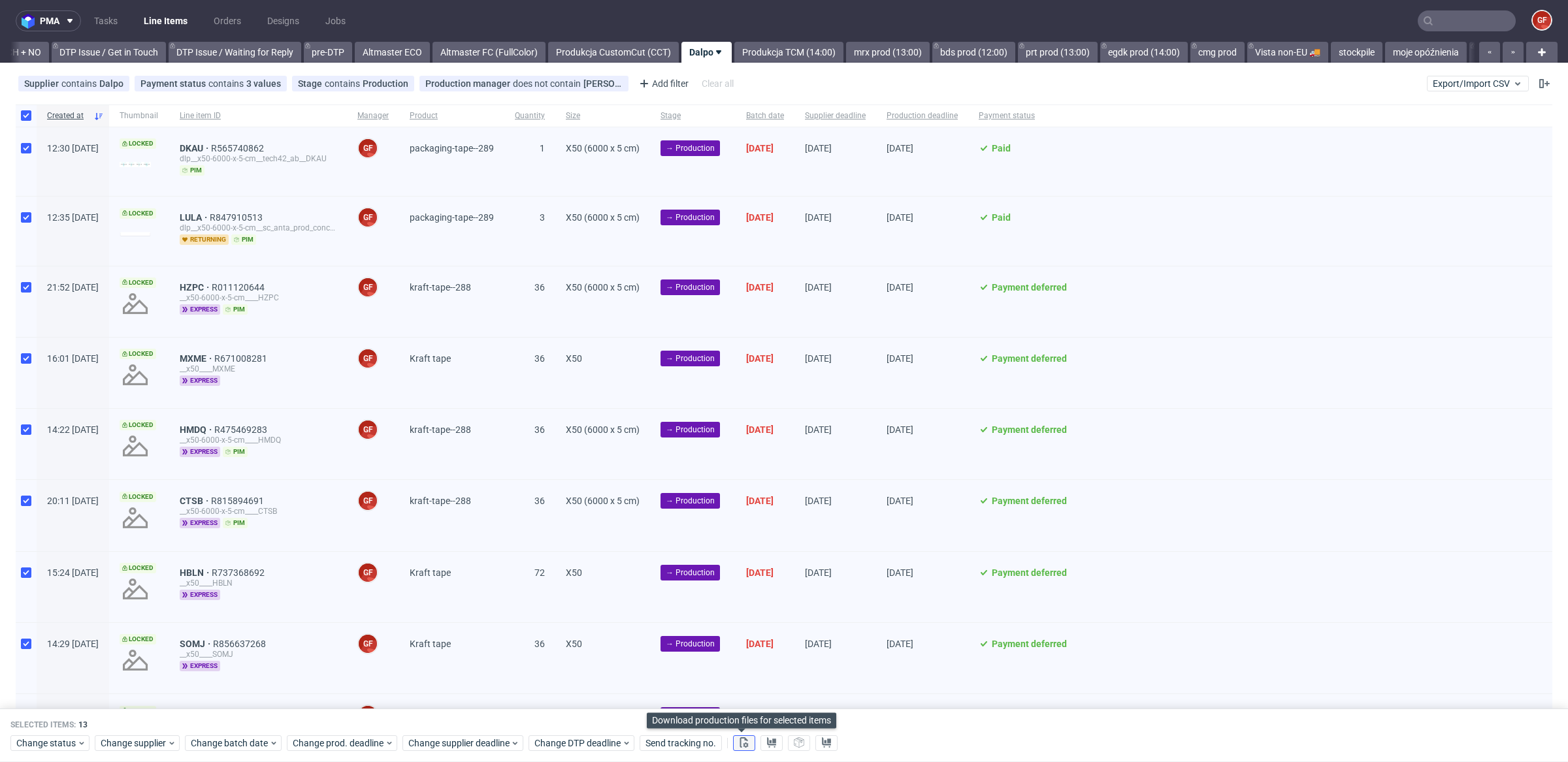
click at [742, 742] on icon at bounding box center [744, 742] width 10 height 10
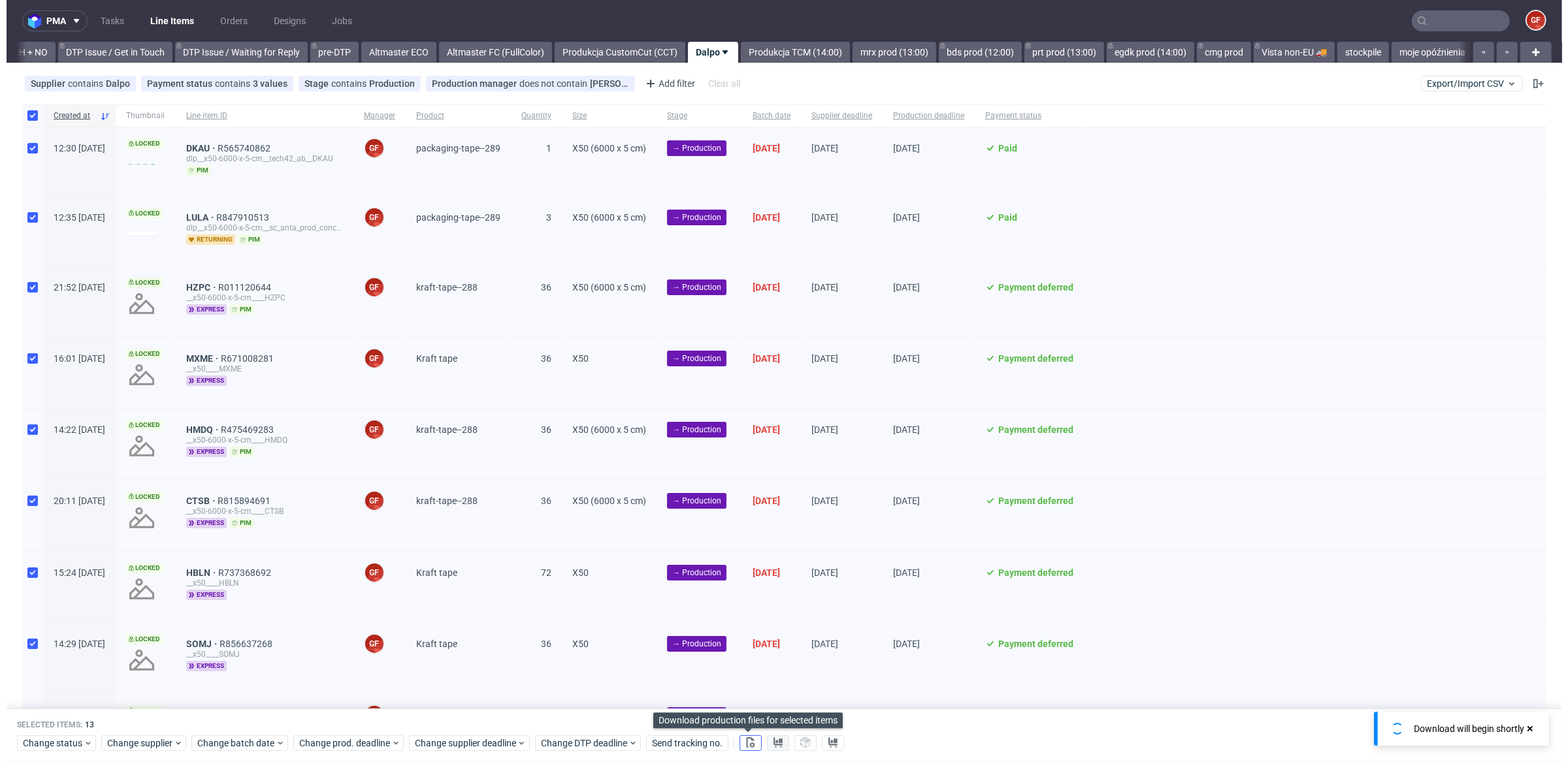
scroll to position [0, 1899]
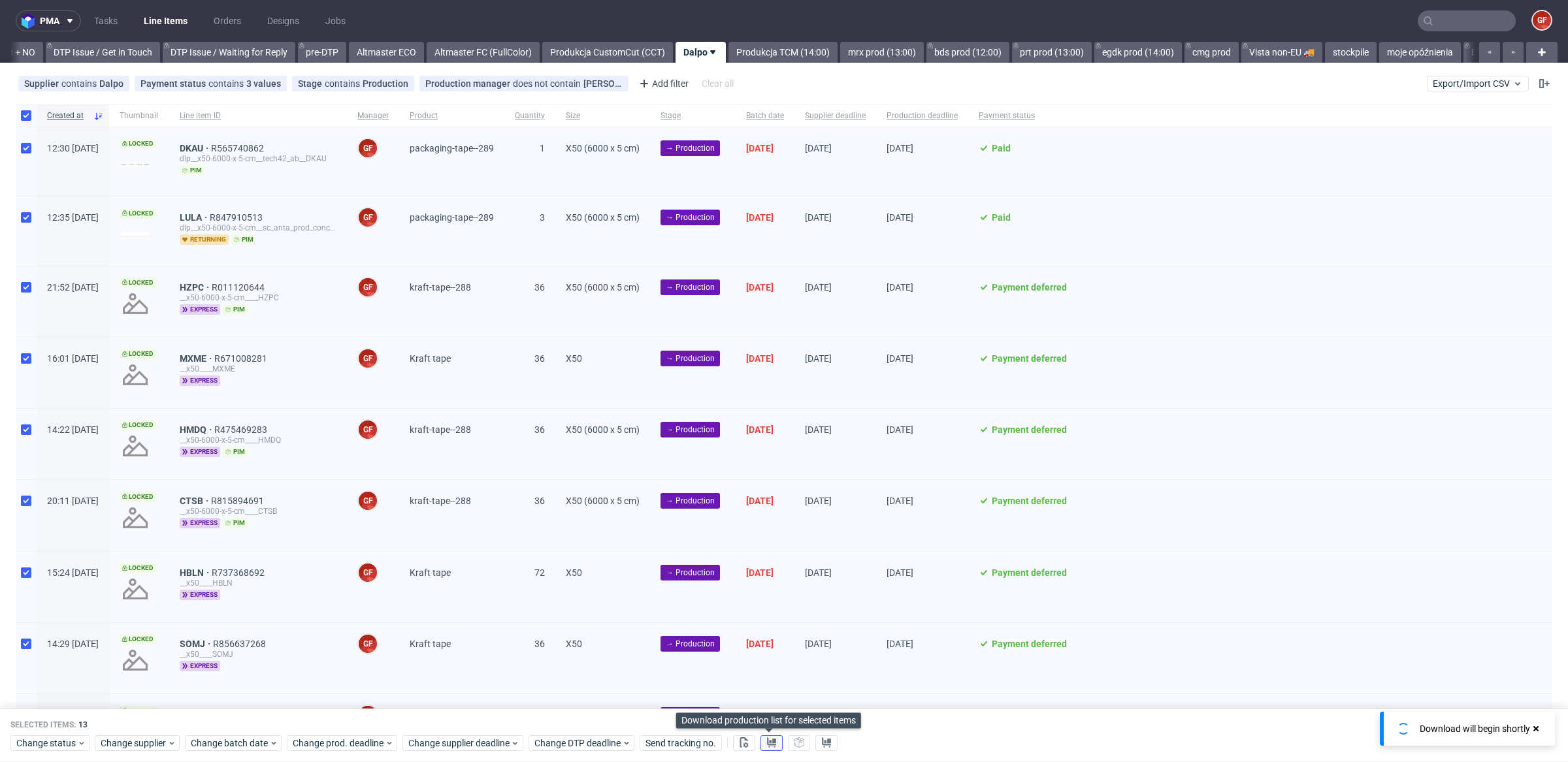
click at [767, 742] on use at bounding box center [771, 742] width 9 height 10
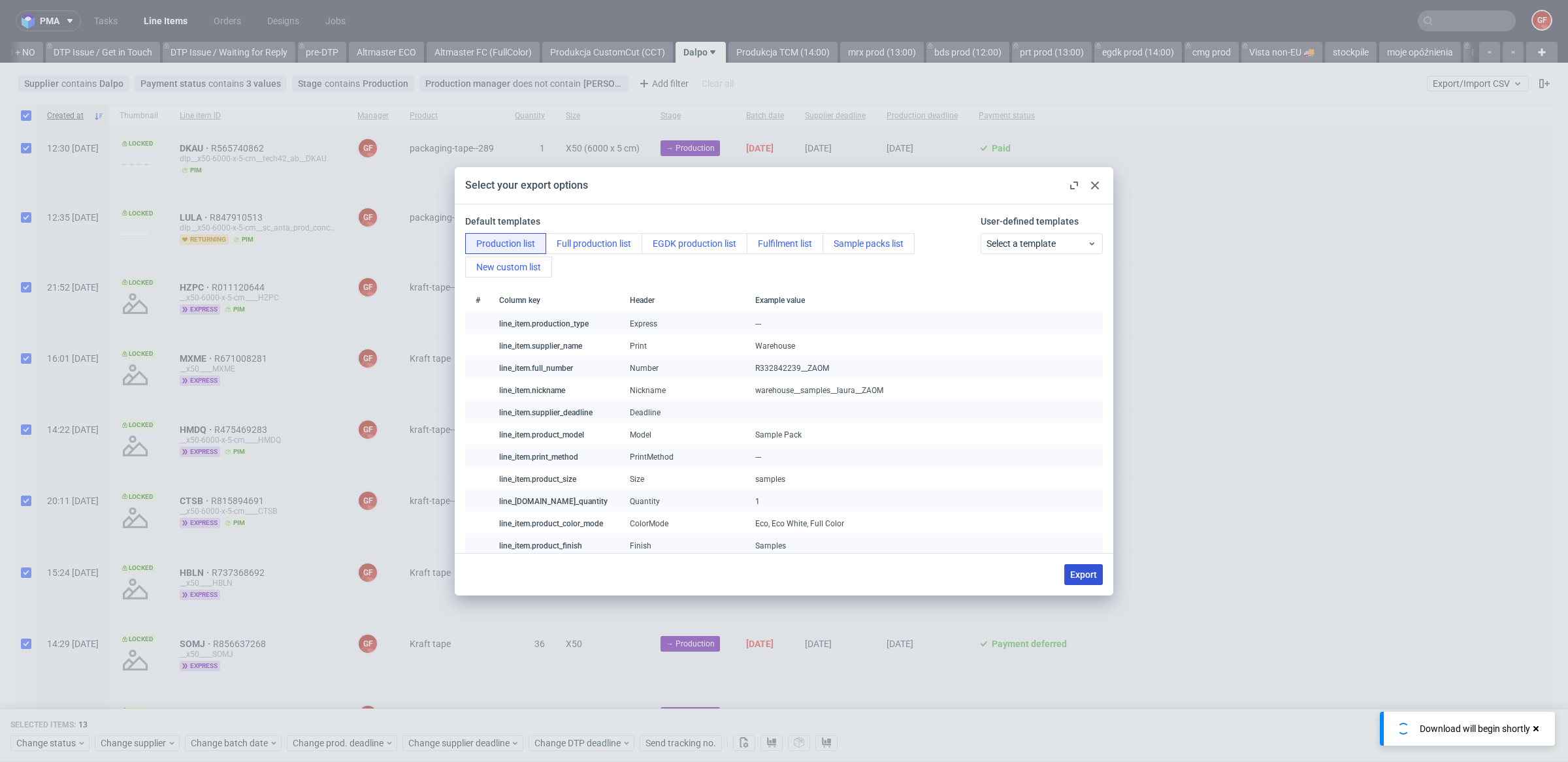
click at [1090, 571] on span "Export" at bounding box center [1083, 574] width 27 height 9
checkbox input "false"
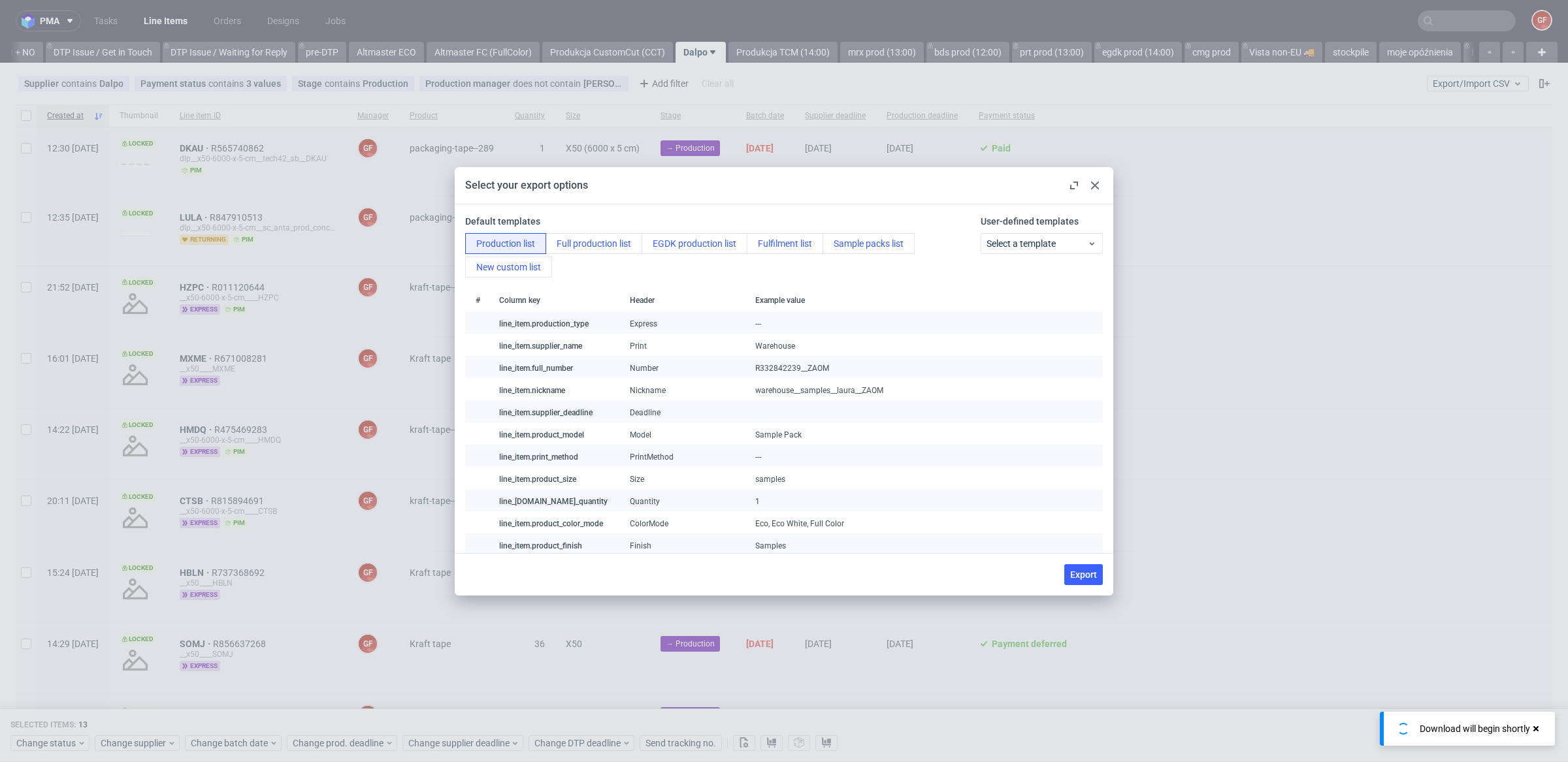
checkbox input "false"
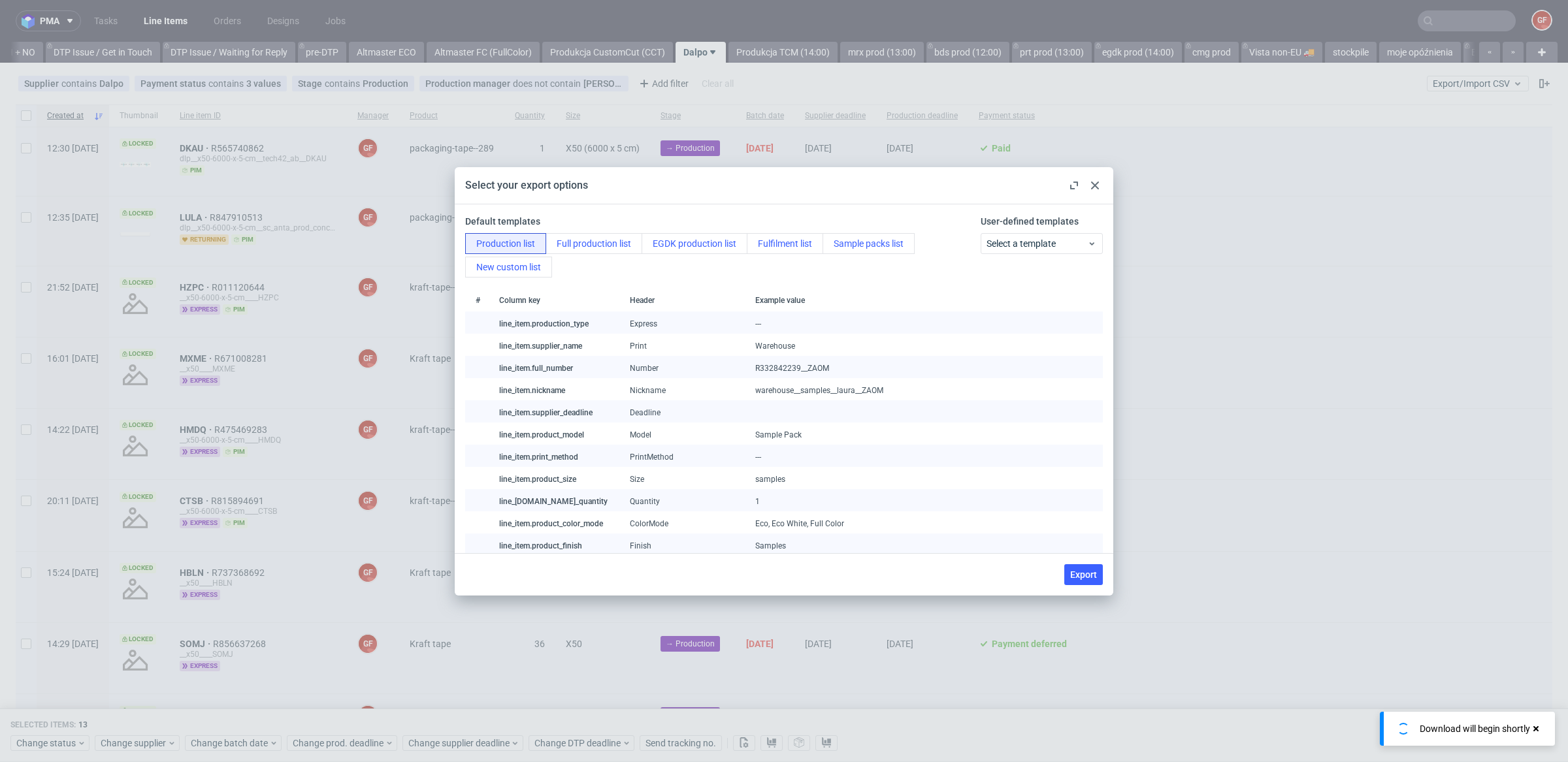
checkbox input "false"
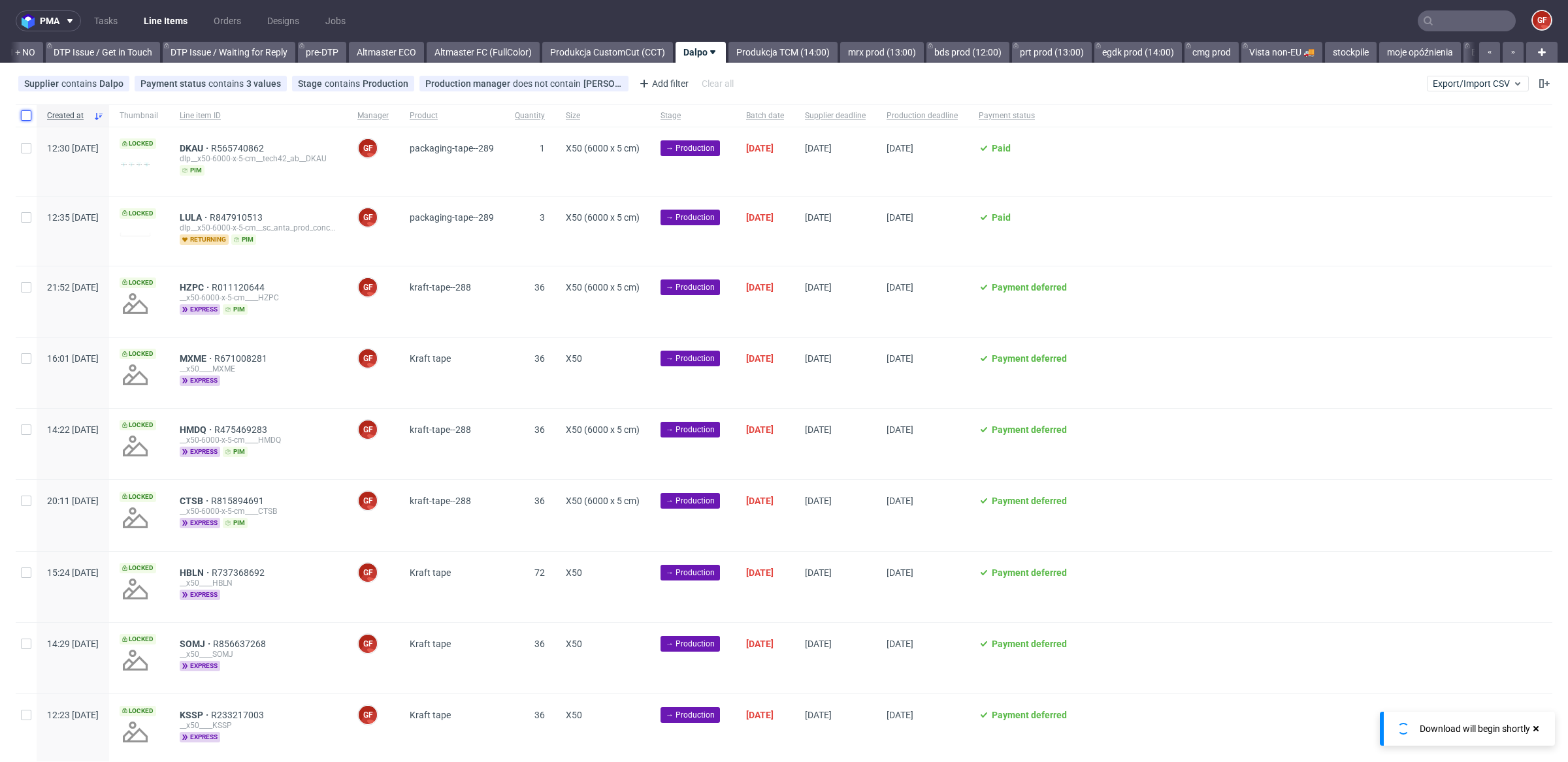
click at [28, 119] on input "checkbox" at bounding box center [26, 115] width 10 height 10
checkbox input "true"
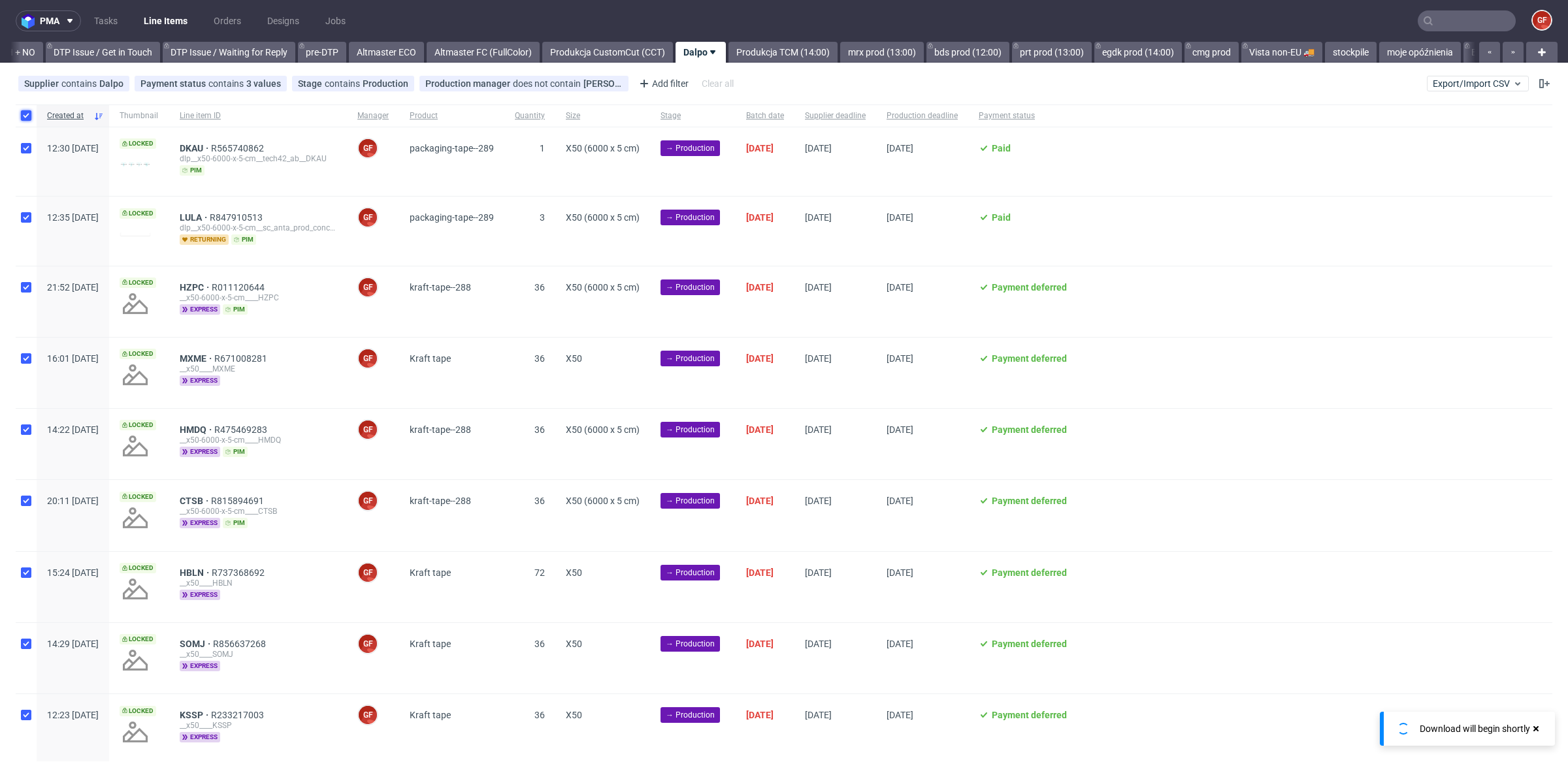
checkbox input "true"
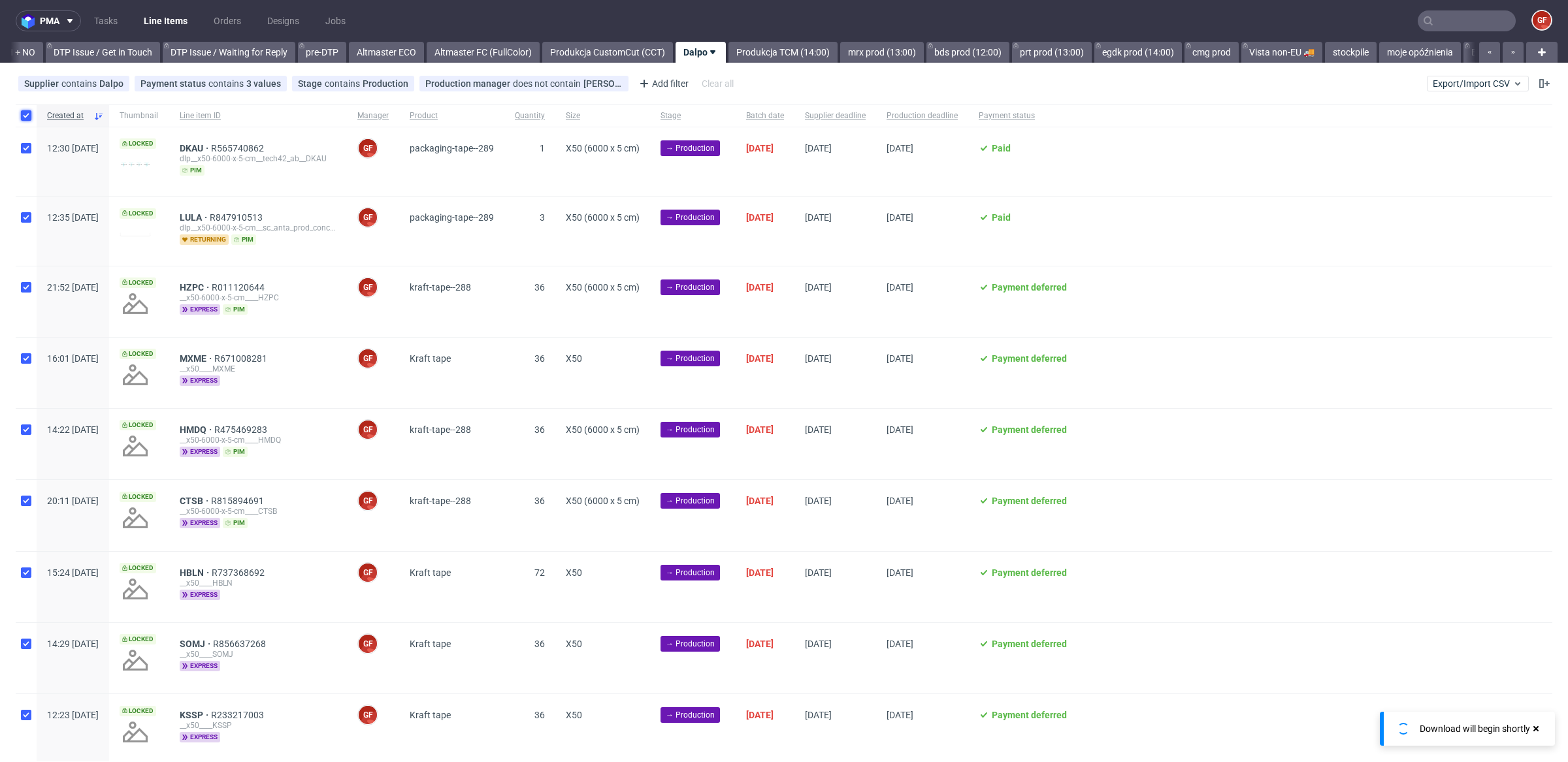
checkbox input "true"
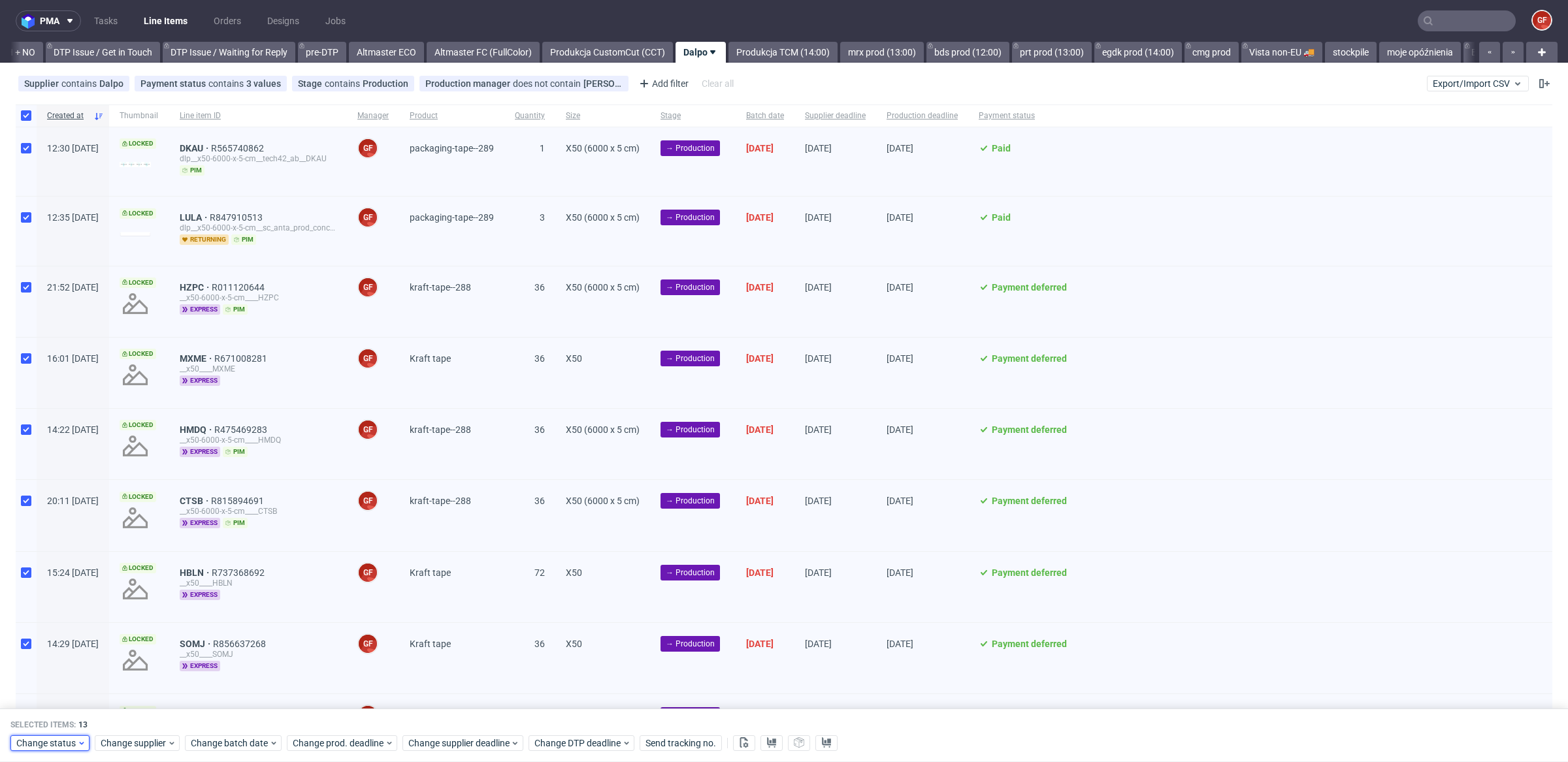
click at [59, 748] on span "Change status" at bounding box center [47, 743] width 61 height 13
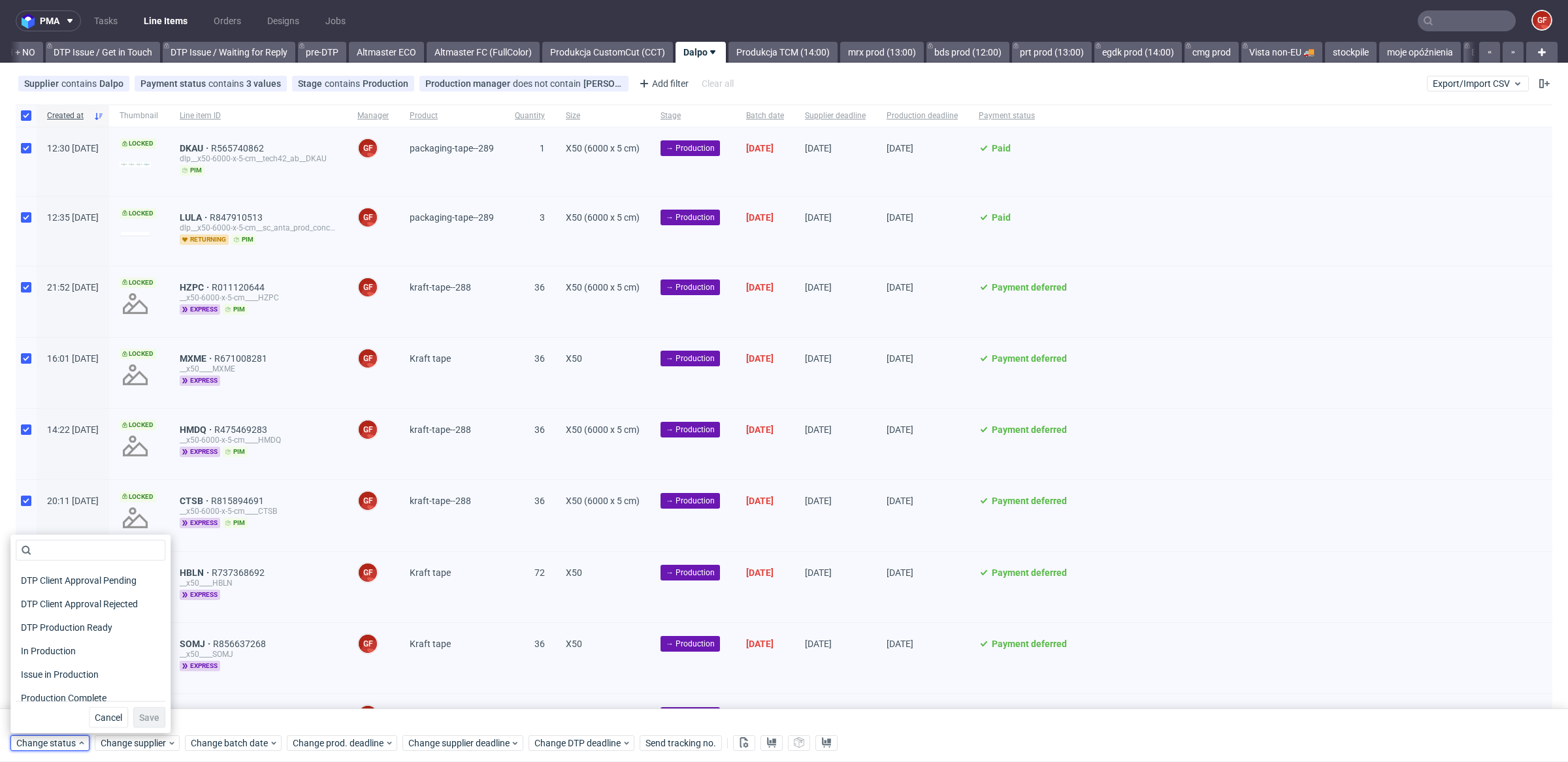
scroll to position [116, 0]
click at [68, 645] on span "In Production" at bounding box center [49, 650] width 66 height 19
click at [149, 719] on span "Save" at bounding box center [149, 717] width 20 height 9
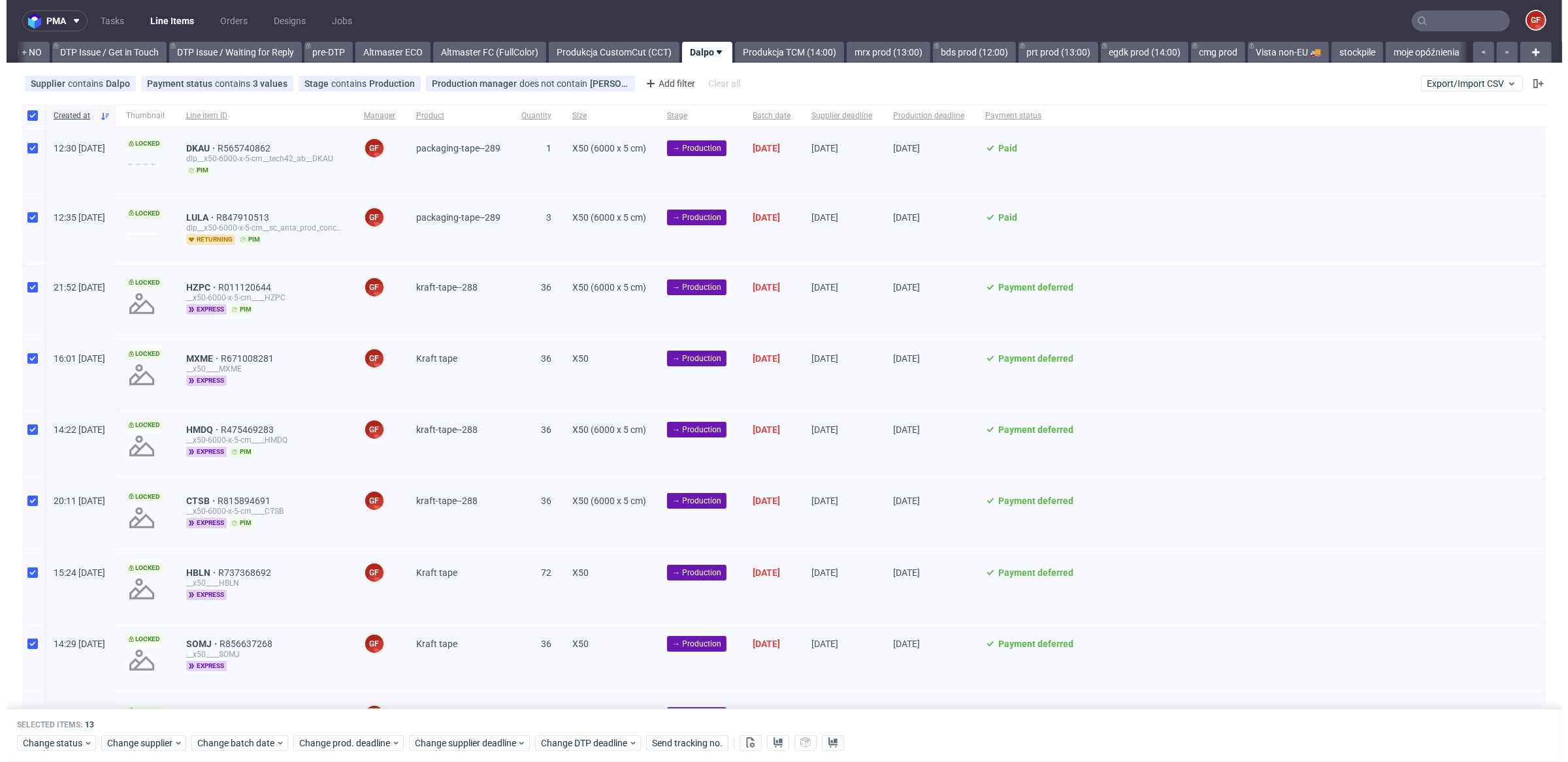
scroll to position [0, 1899]
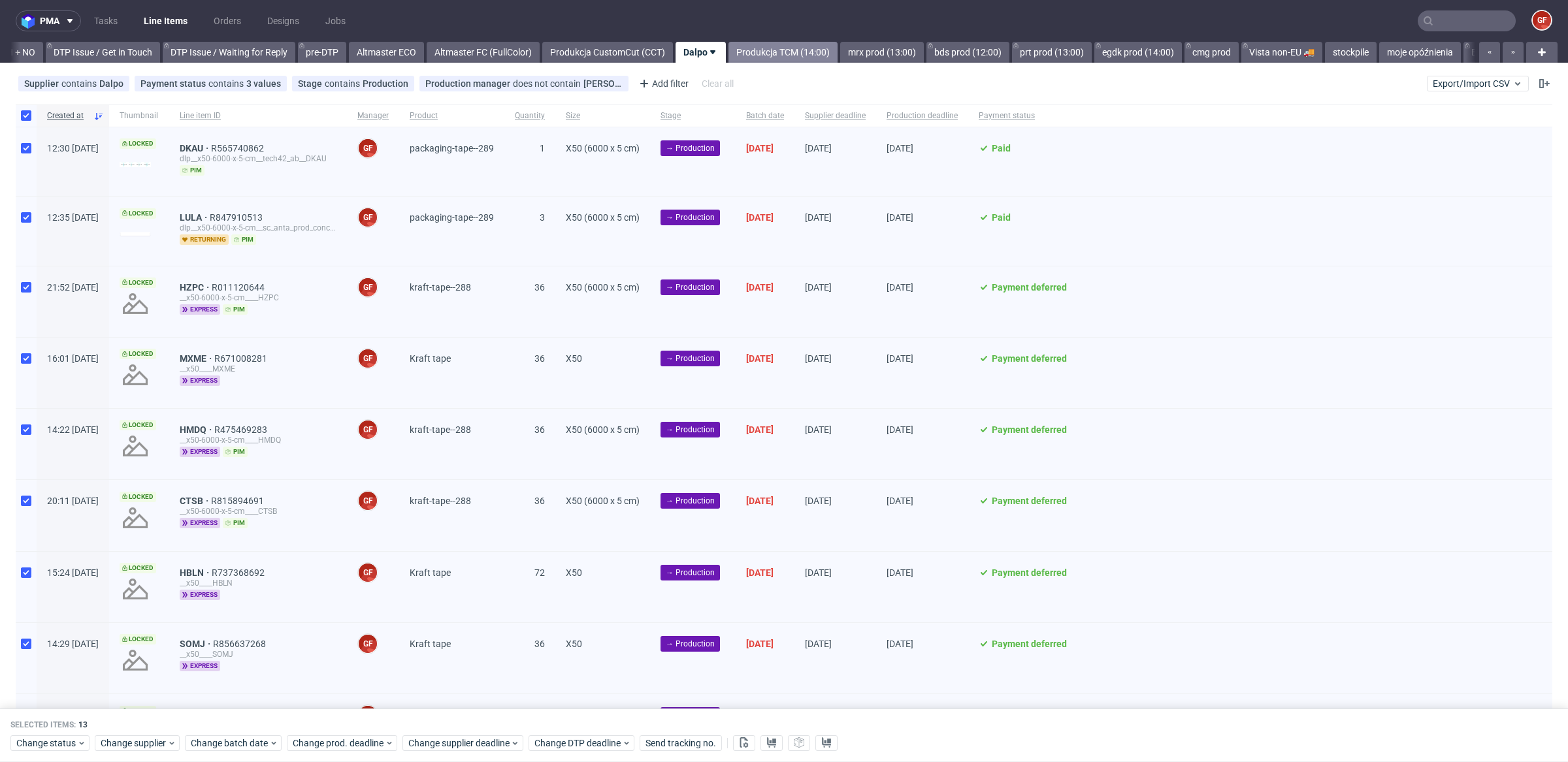
click at [824, 45] on link "Produkcja TCM (14:00)" at bounding box center [783, 52] width 109 height 21
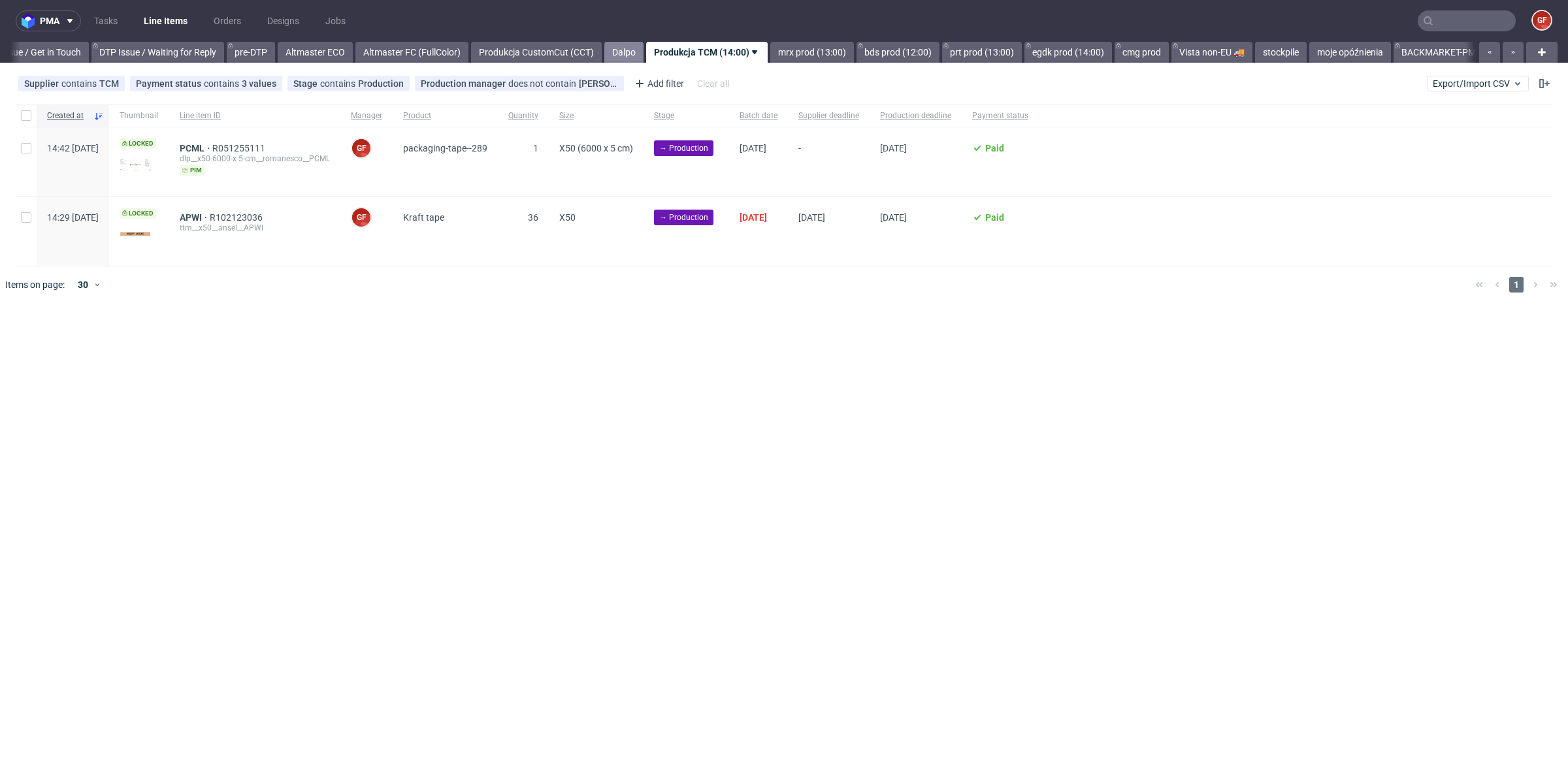
click at [644, 50] on link "Dalpo" at bounding box center [624, 52] width 39 height 21
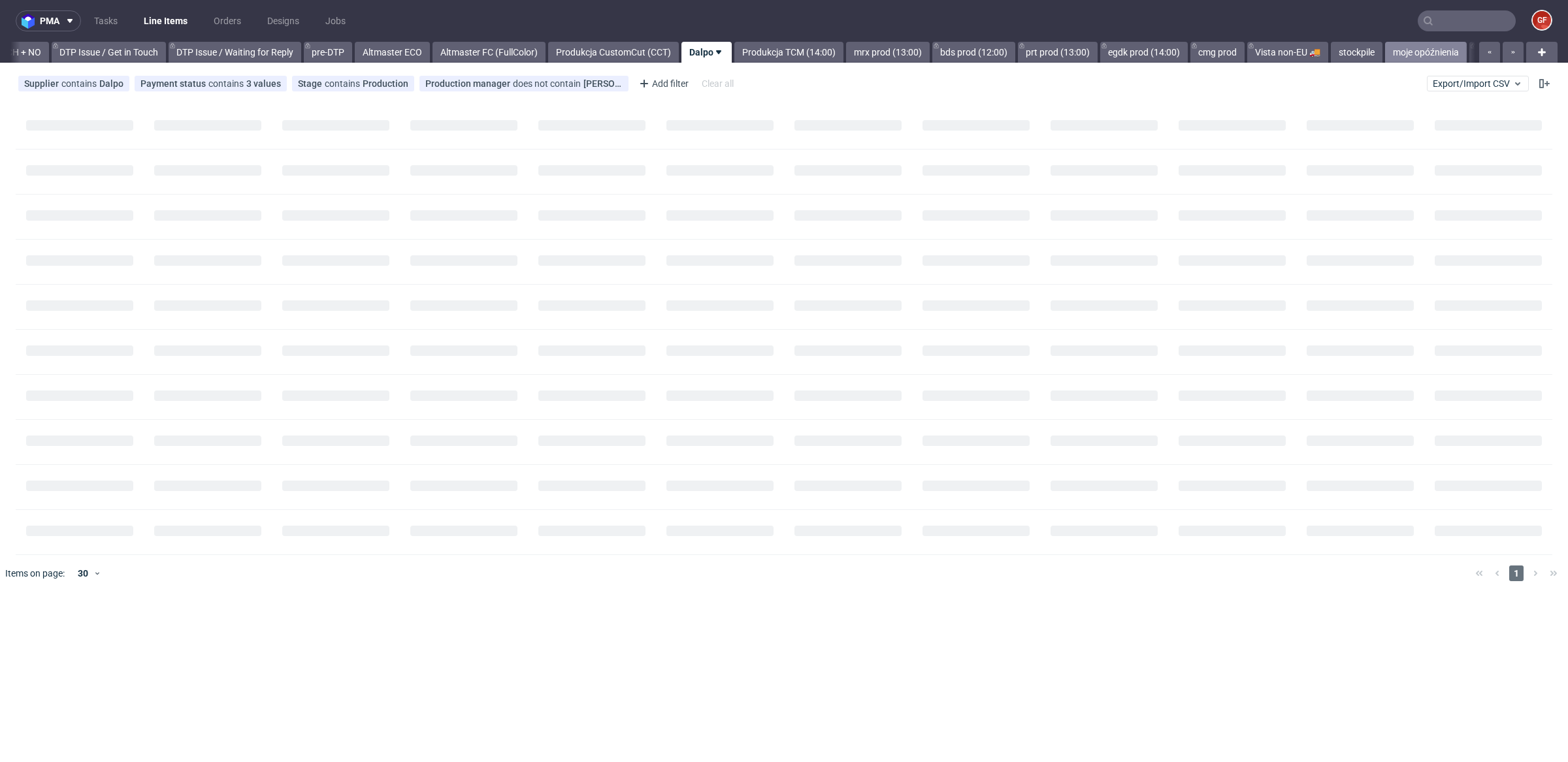
scroll to position [0, 1893]
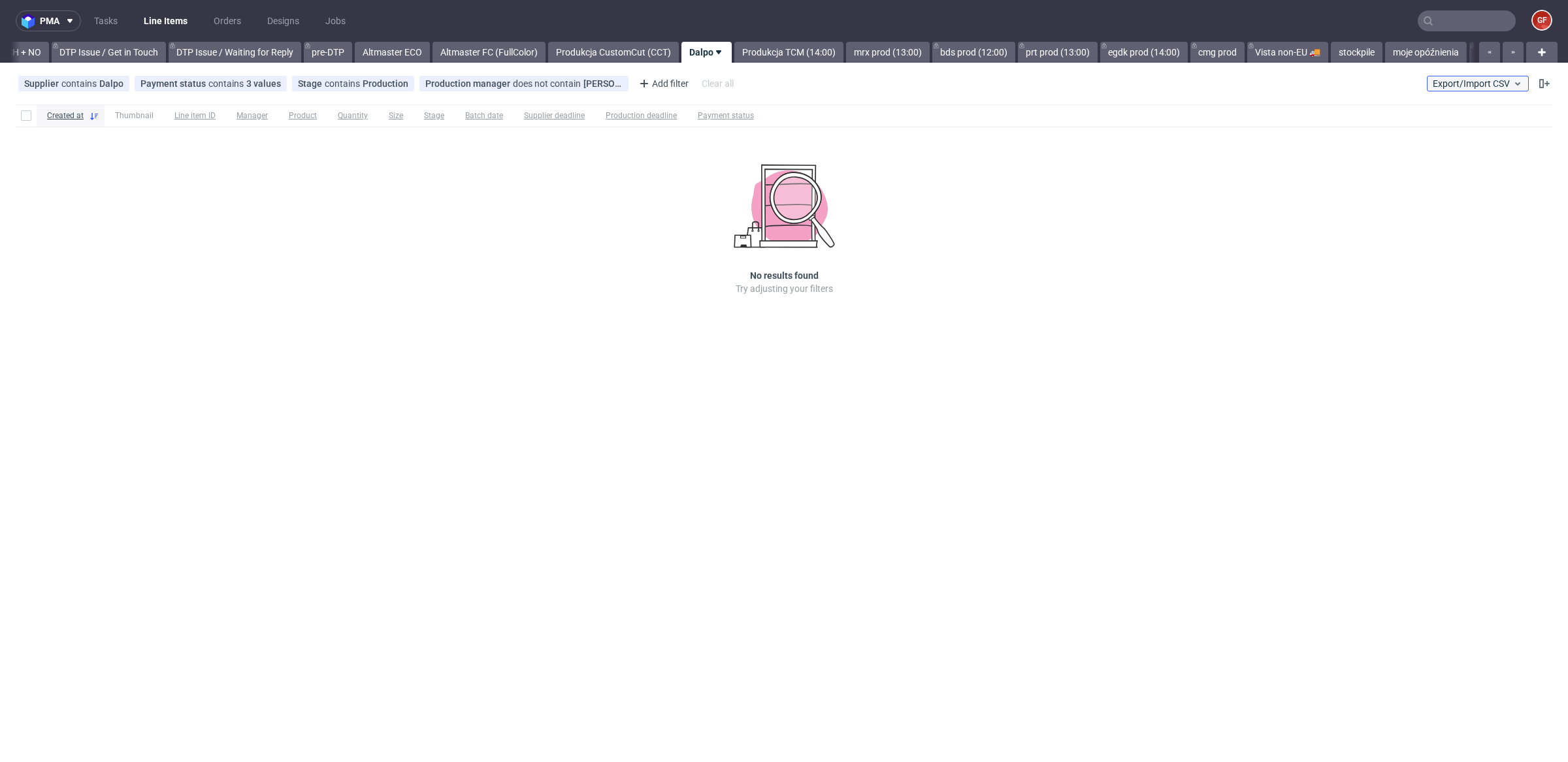
click at [1471, 83] on span "Export/Import CSV" at bounding box center [1478, 83] width 90 height 10
click at [1423, 135] on link "Import shipments CSV" at bounding box center [1447, 137] width 153 height 21
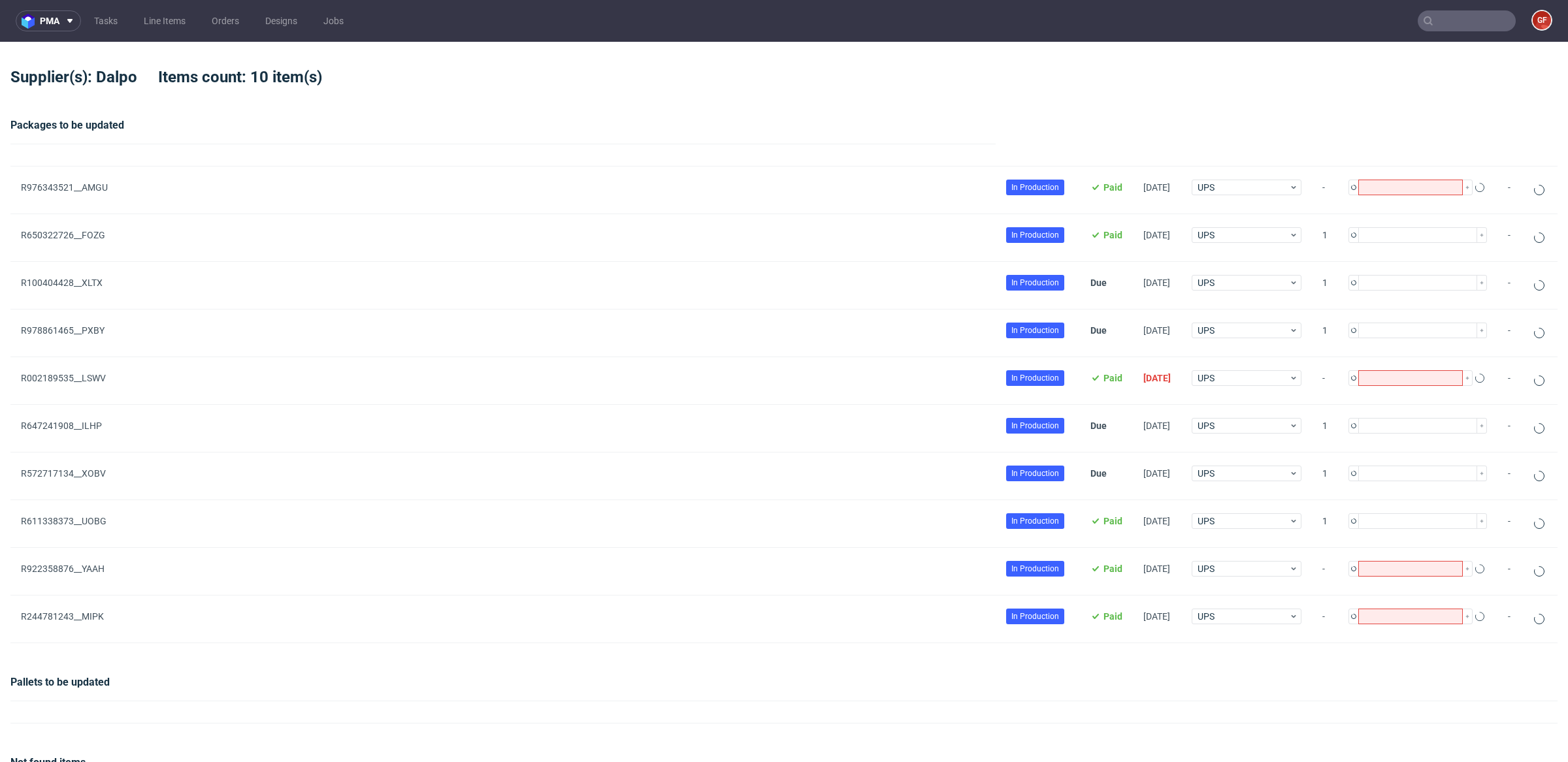
type input "1"
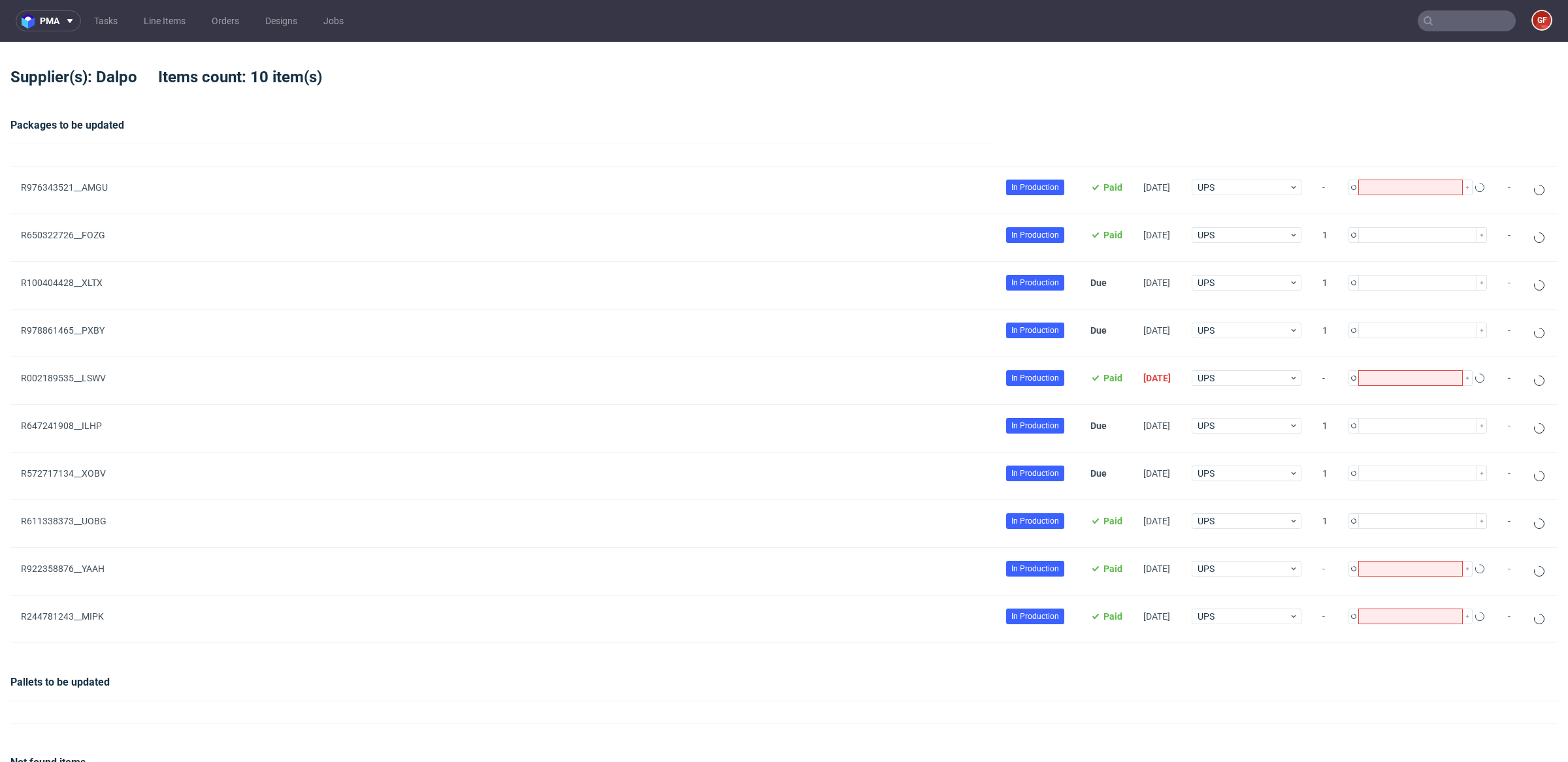
type input "1"
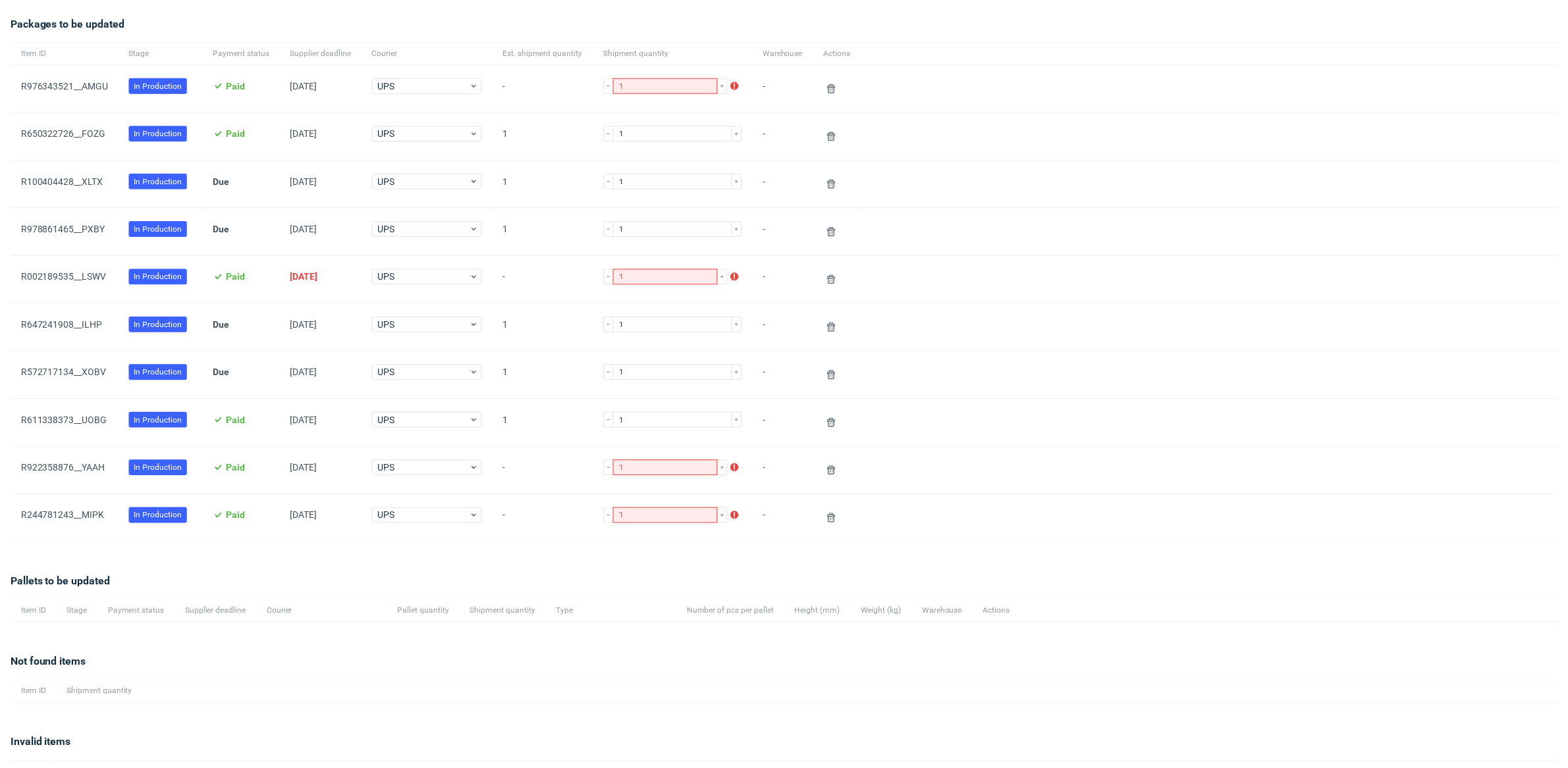
scroll to position [167, 0]
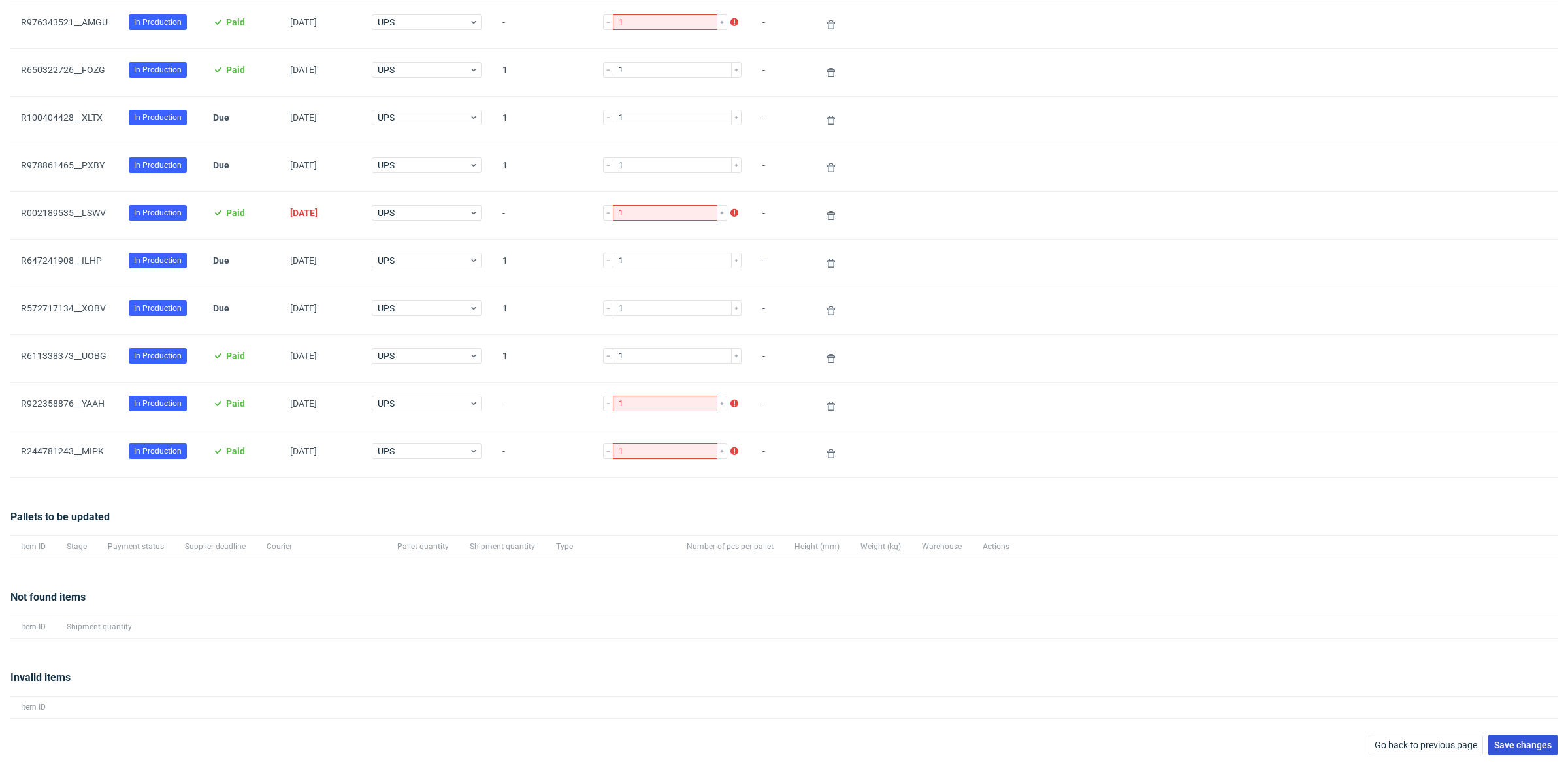
click at [1506, 741] on span "Save changes" at bounding box center [1522, 745] width 57 height 9
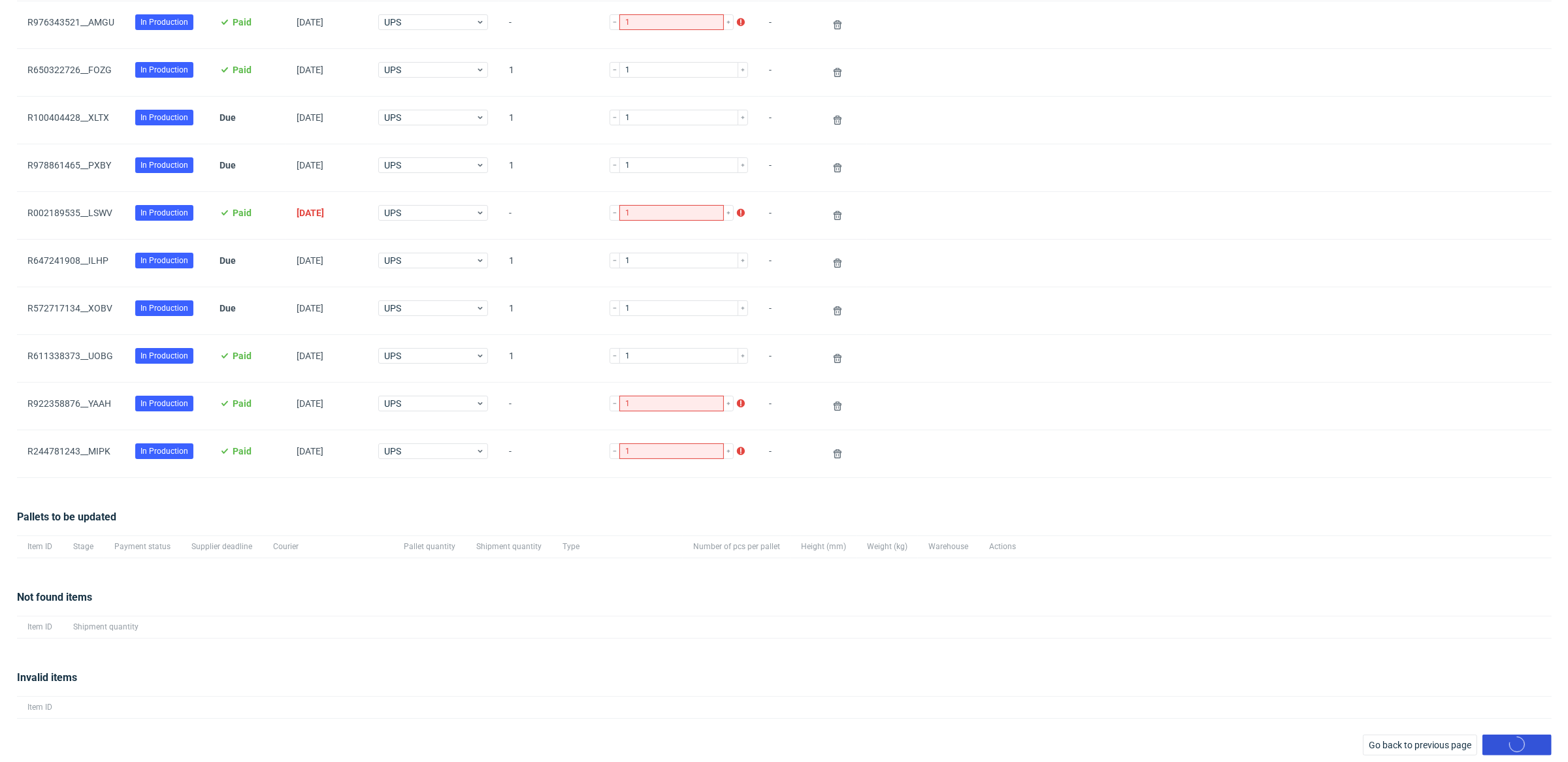
scroll to position [63, 0]
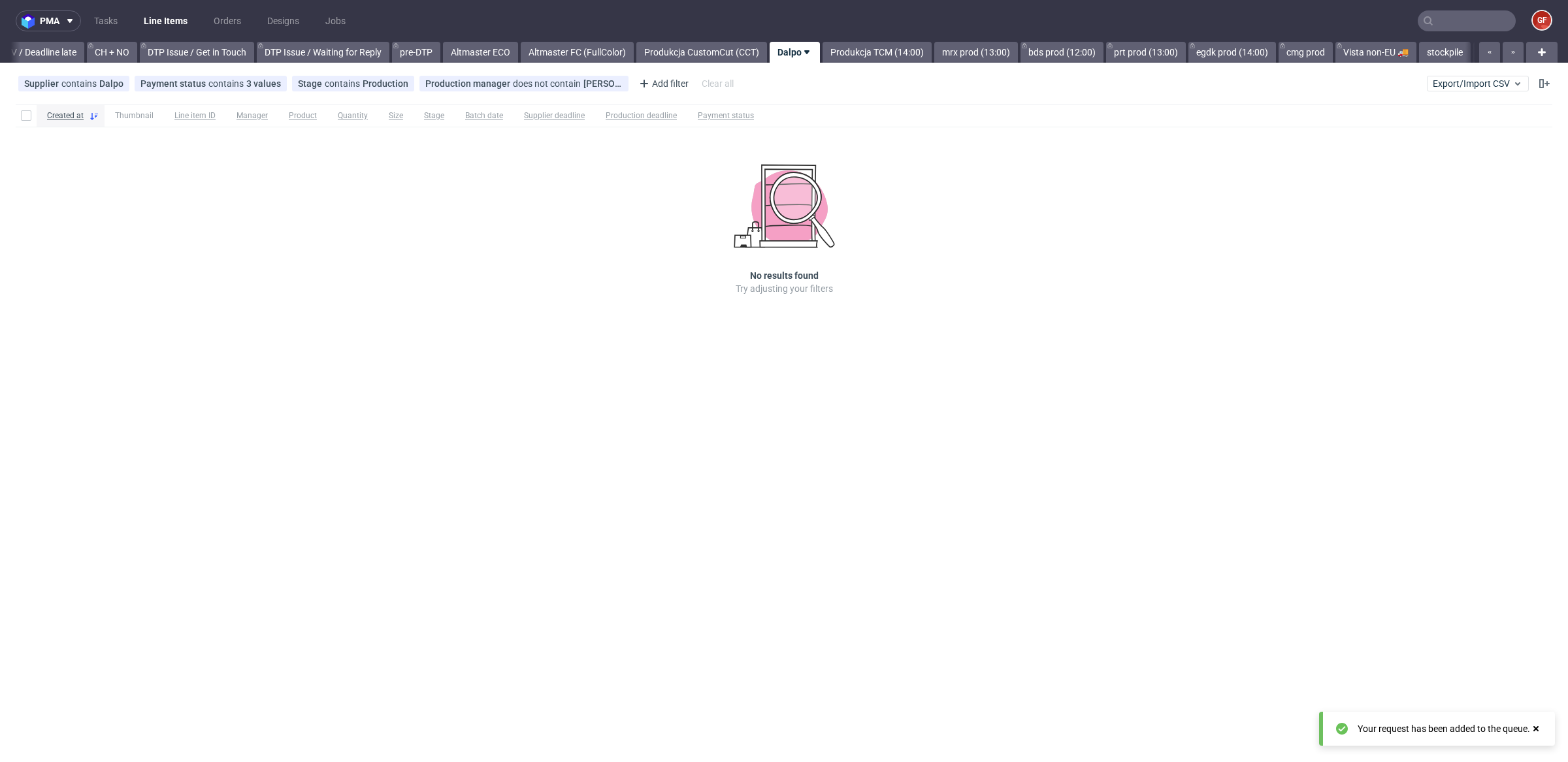
scroll to position [0, 1856]
